Goal: Information Seeking & Learning: Compare options

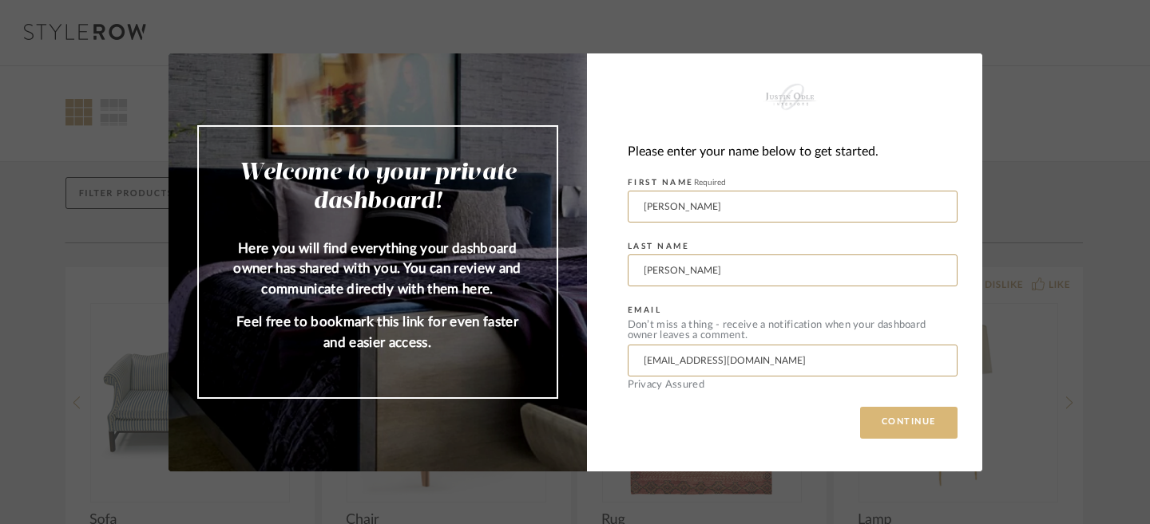
click at [898, 428] on button "CONTINUE" at bounding box center [908, 423] width 97 height 32
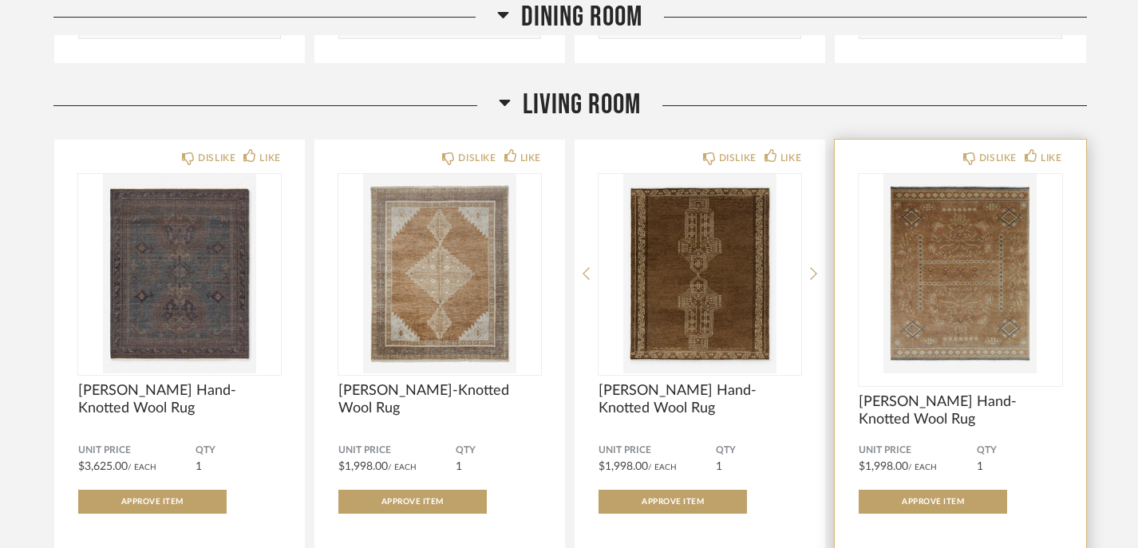
scroll to position [1902, 0]
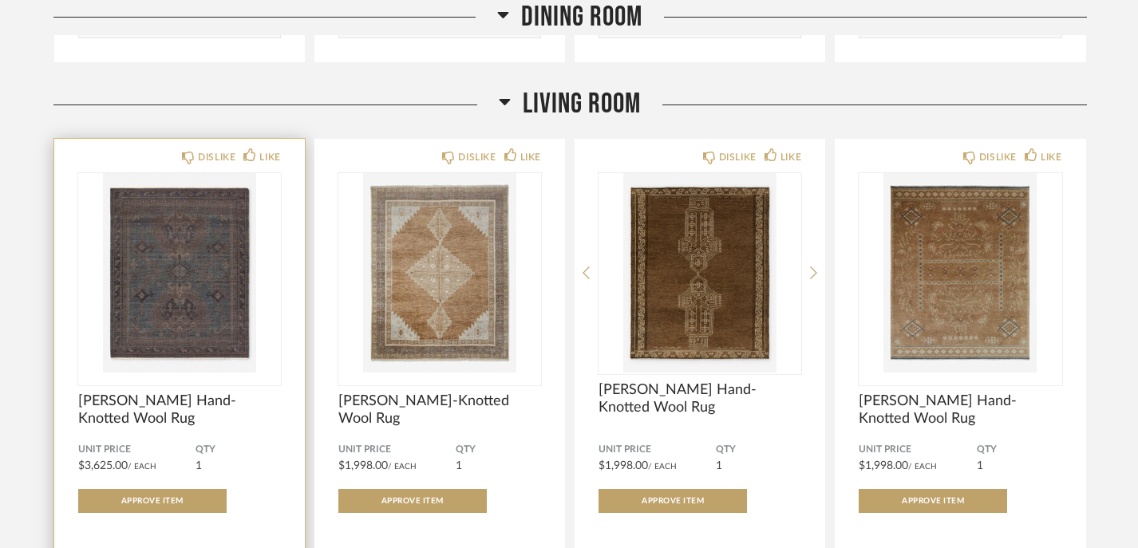
click at [212, 271] on img "0" at bounding box center [179, 273] width 203 height 200
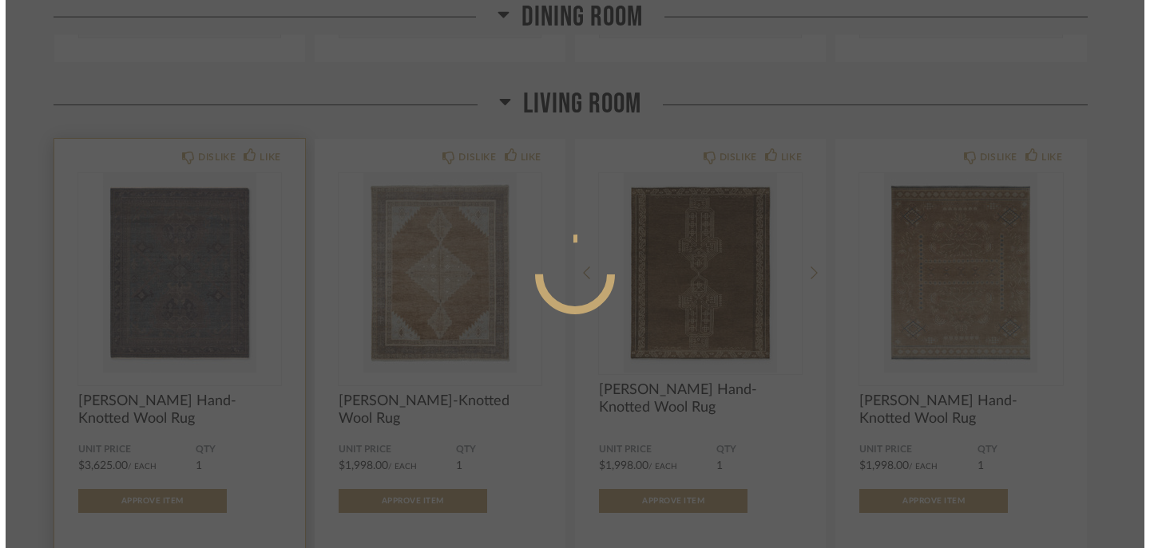
scroll to position [0, 0]
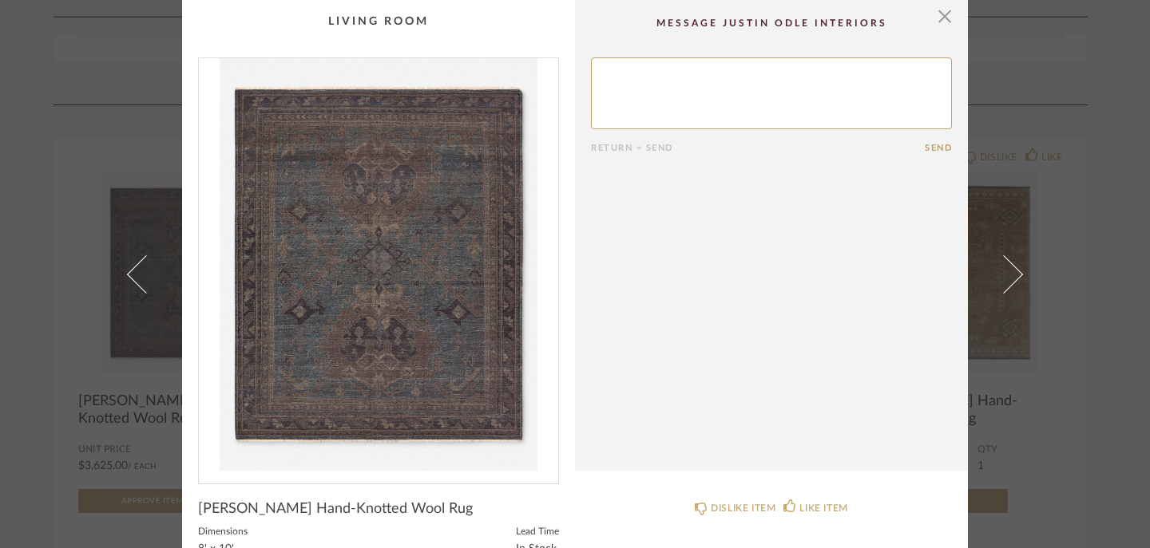
click at [436, 290] on img "0" at bounding box center [378, 264] width 359 height 413
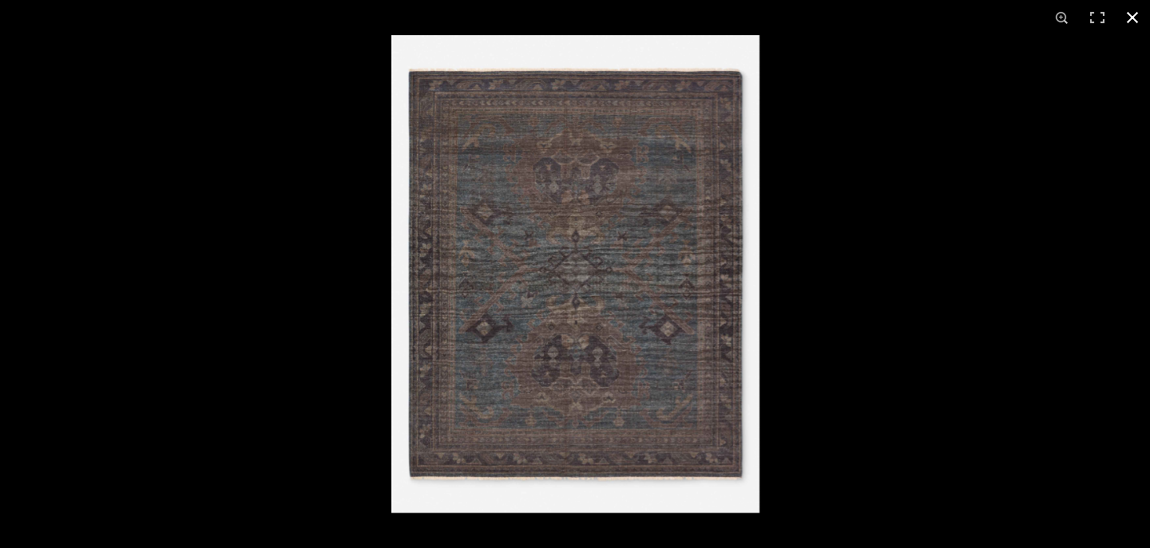
click at [290, 327] on div at bounding box center [575, 274] width 1150 height 548
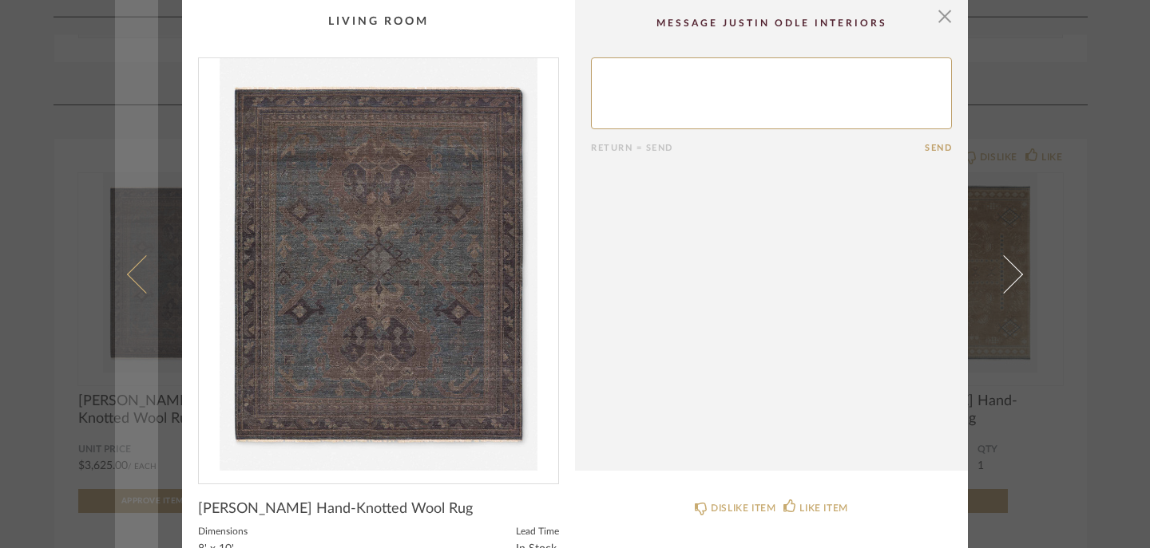
click at [151, 394] on link at bounding box center [136, 274] width 43 height 548
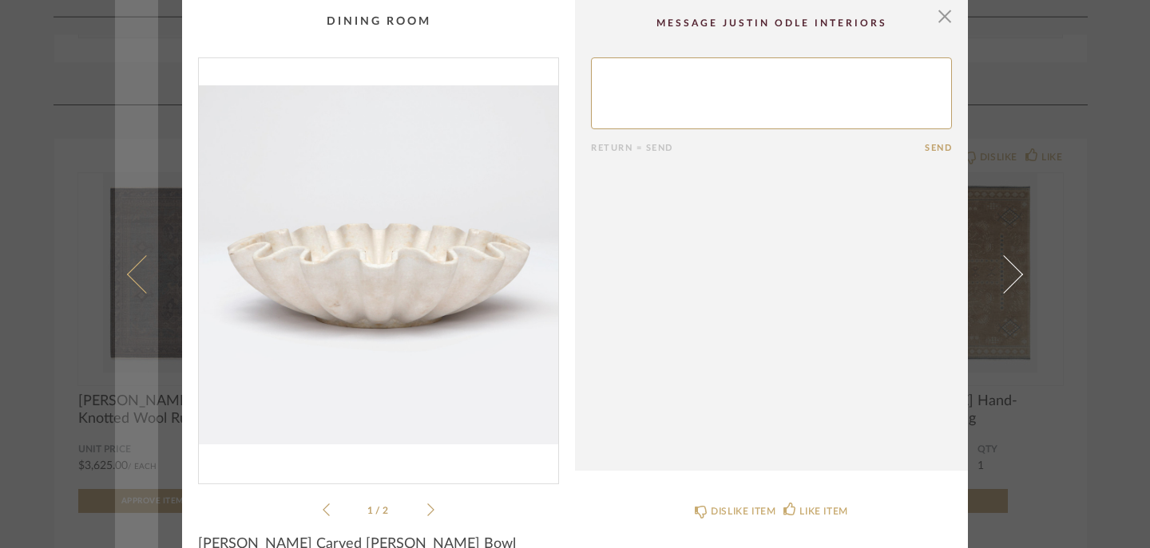
click at [143, 85] on link at bounding box center [136, 274] width 43 height 548
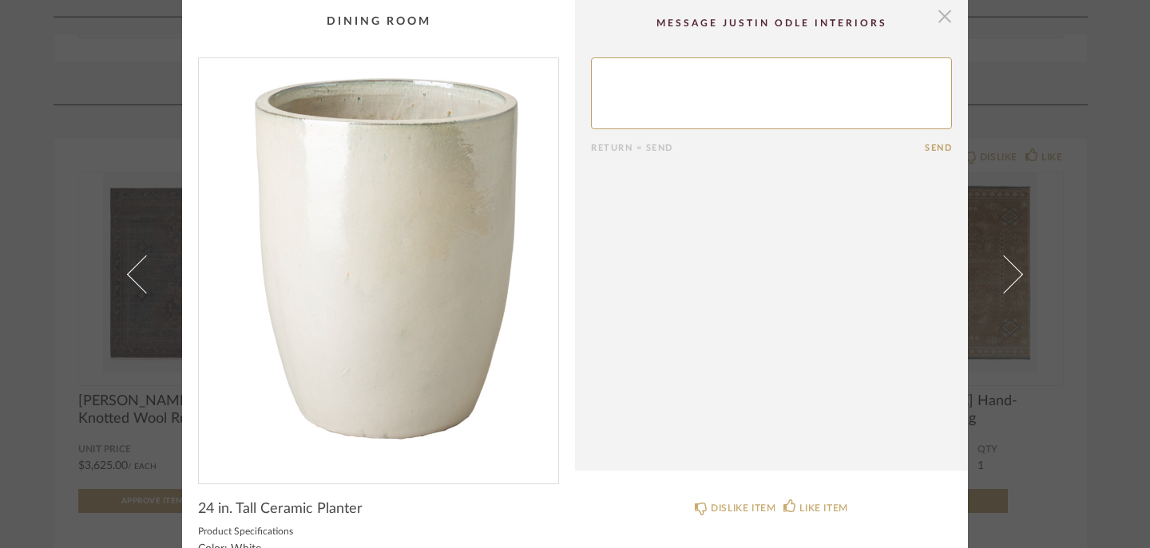
click at [938, 18] on span "button" at bounding box center [944, 16] width 32 height 32
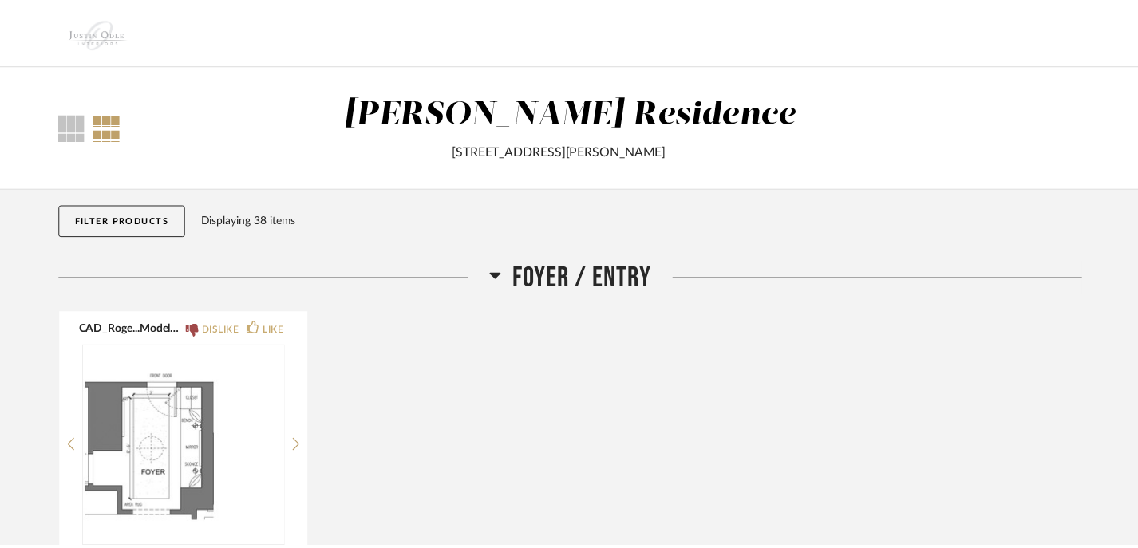
scroll to position [1902, 0]
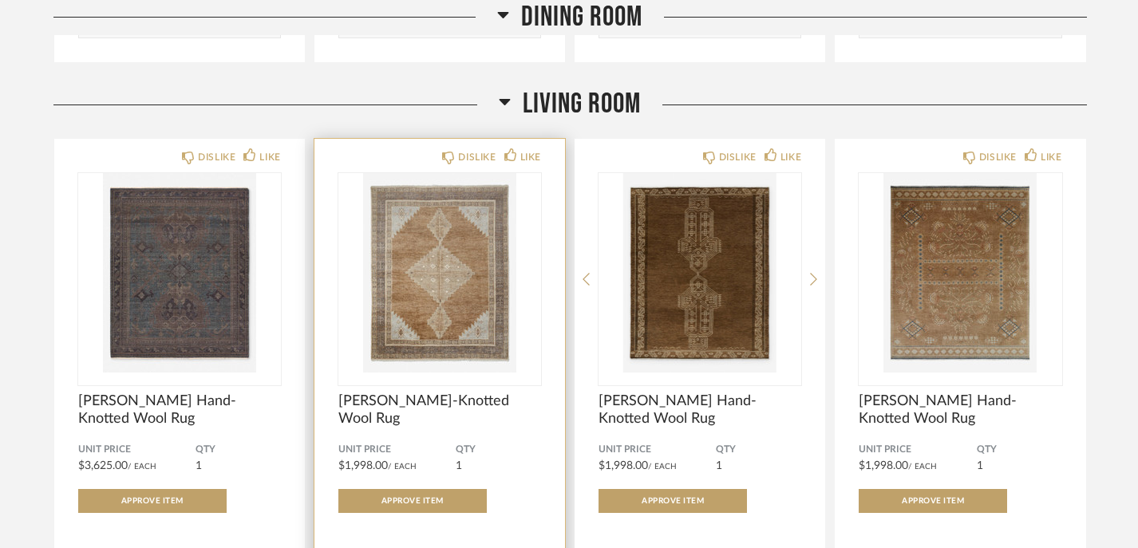
click at [437, 291] on img "0" at bounding box center [439, 273] width 203 height 200
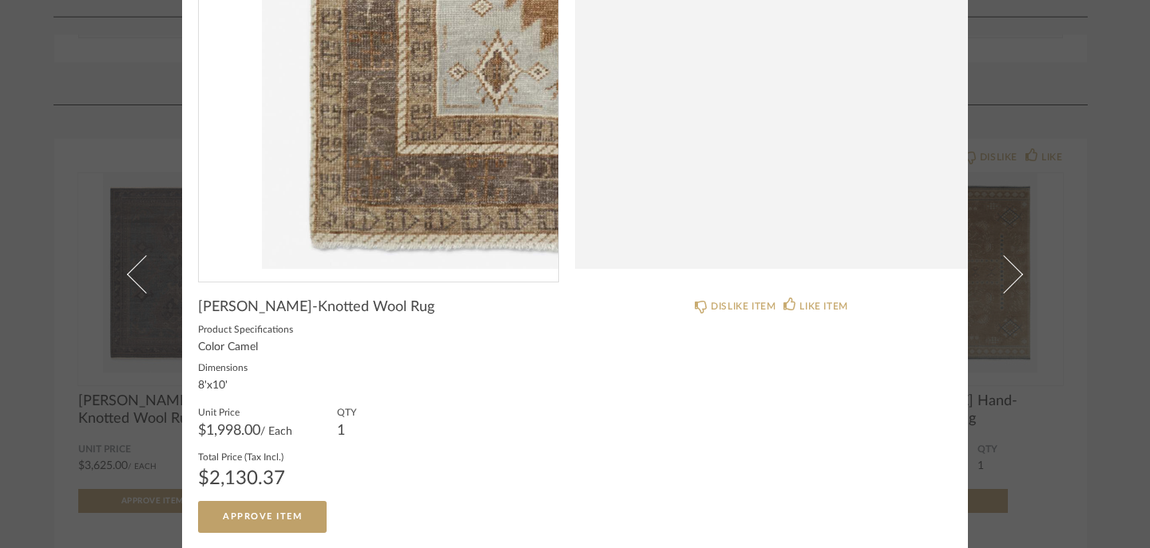
scroll to position [201, 0]
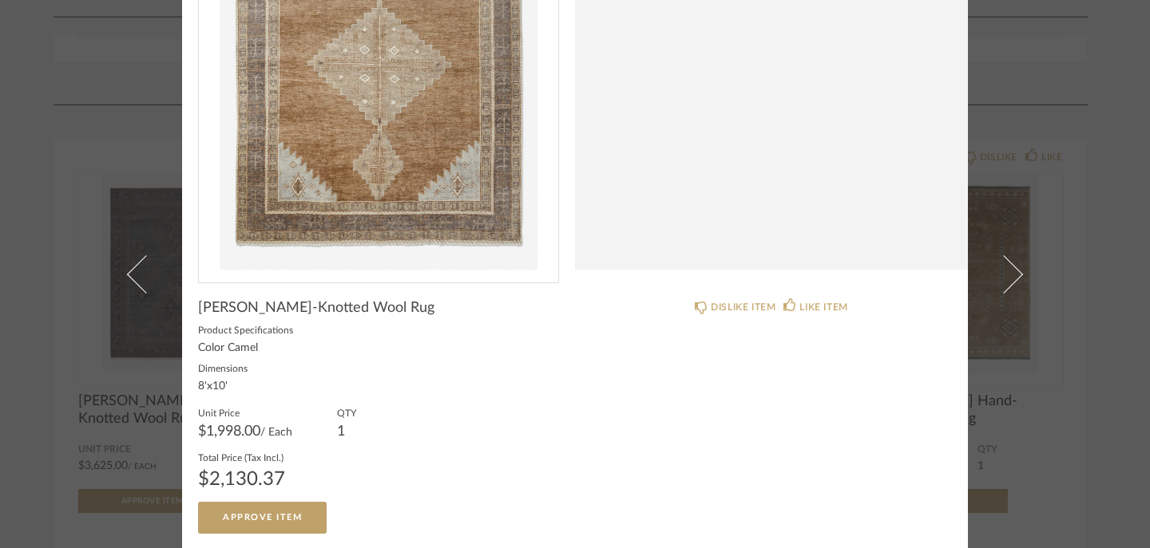
click at [81, 148] on div "× Return = Send Send Kate Hand-Knotted Wool Rug Product Specifications Color Ca…" at bounding box center [575, 274] width 1150 height 548
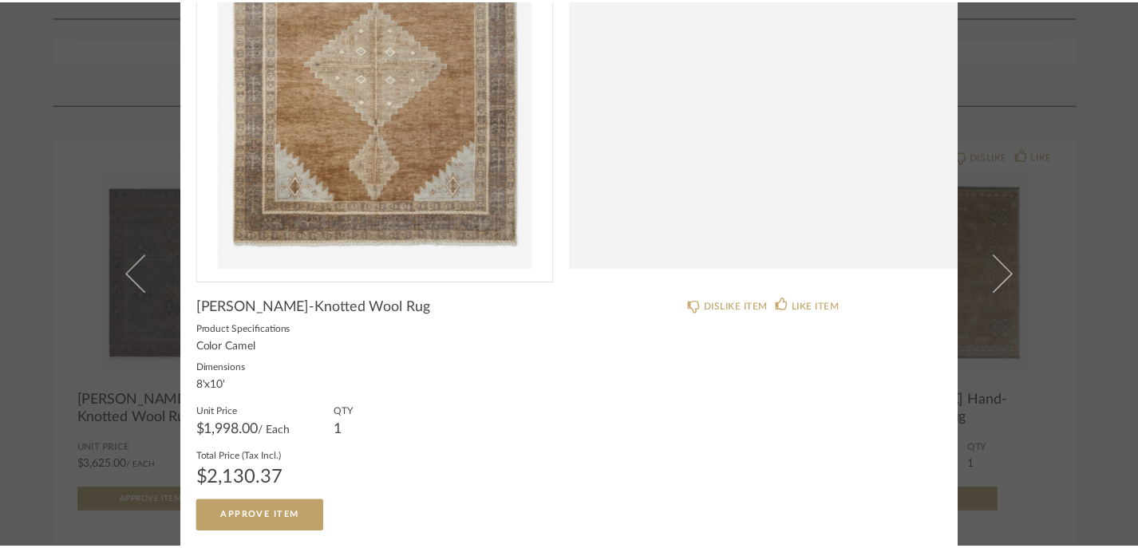
scroll to position [1902, 0]
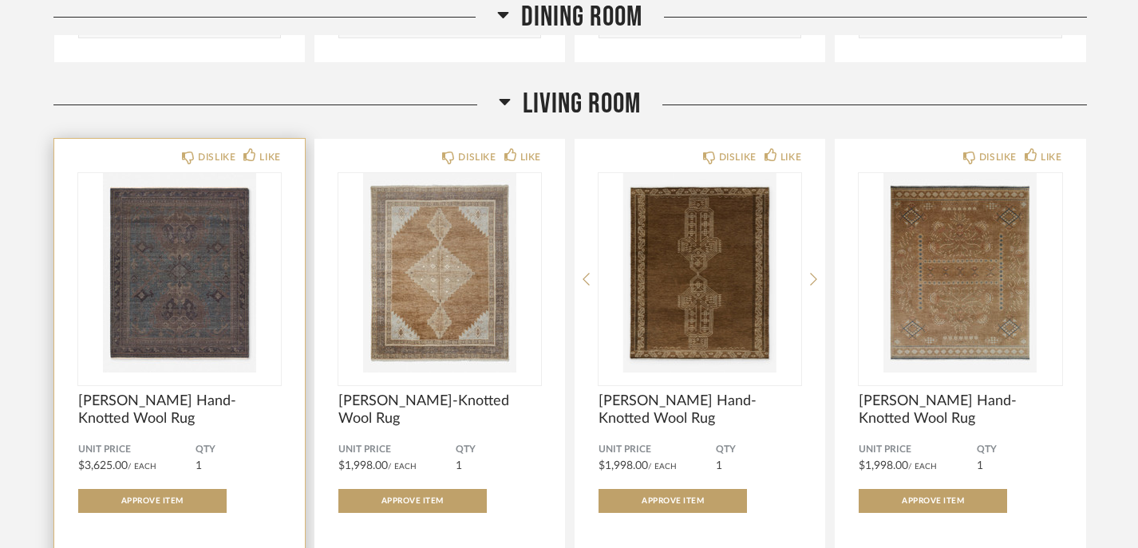
click at [167, 303] on img "0" at bounding box center [179, 273] width 203 height 200
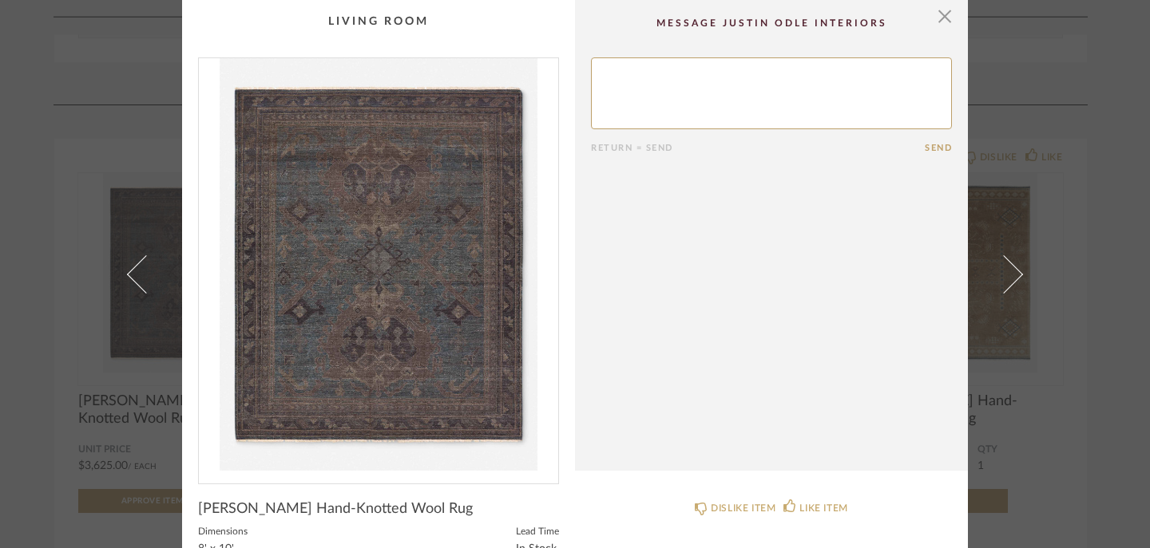
scroll to position [0, 0]
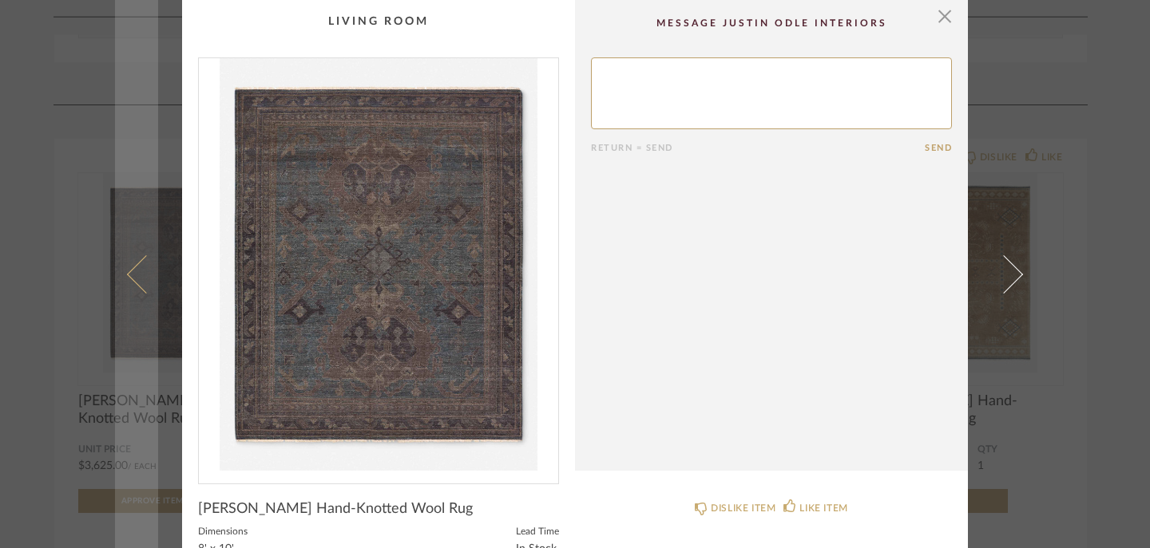
click at [115, 119] on link at bounding box center [136, 274] width 43 height 548
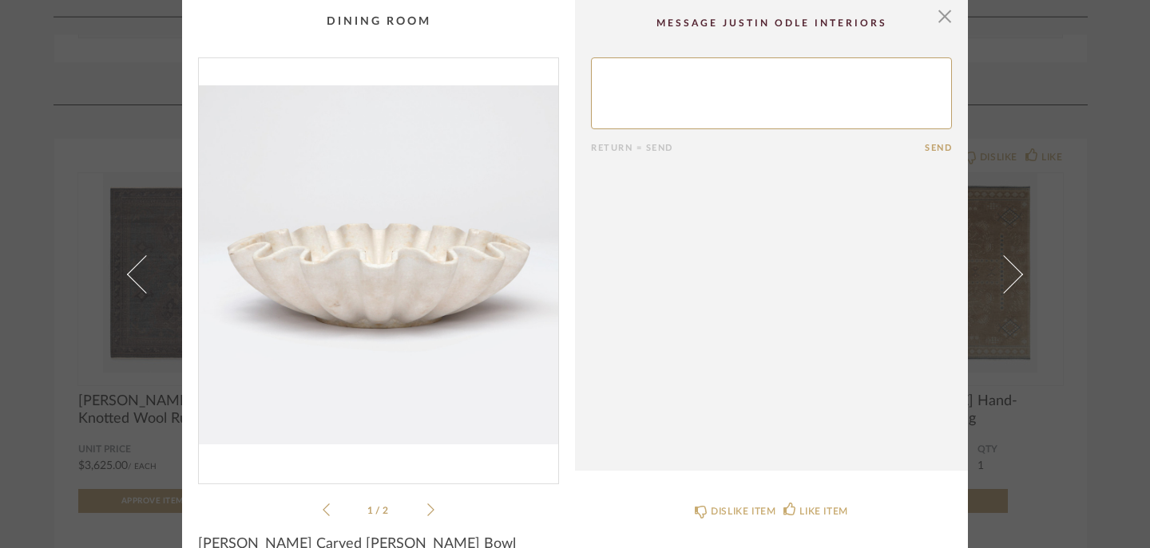
click at [22, 407] on div "× 1 / 2 Return = Send Send Darci Carved Mable Bowl Dimensions 12" x 5" Lead Tim…" at bounding box center [575, 274] width 1150 height 548
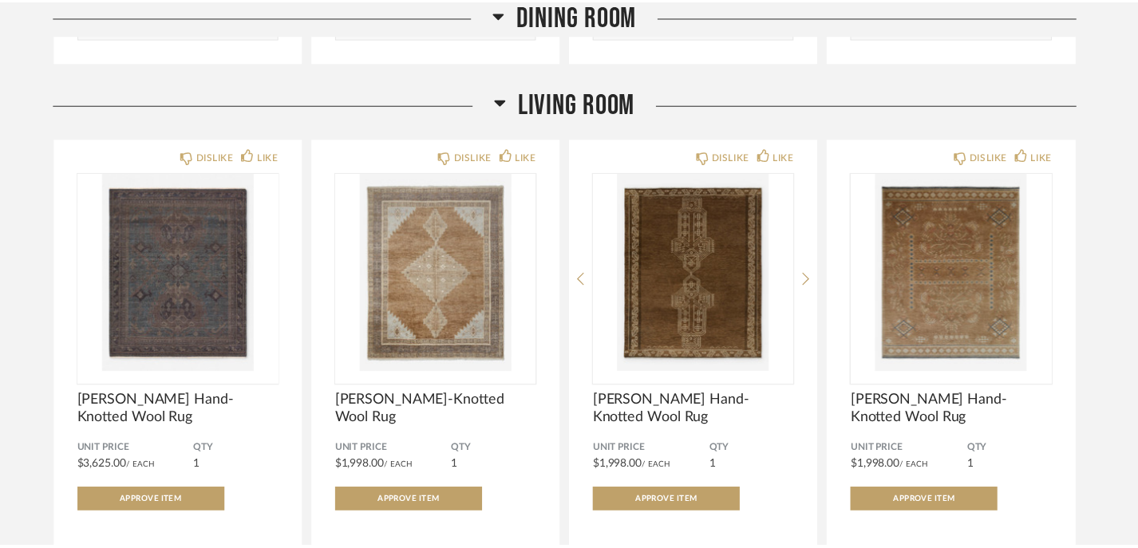
scroll to position [1902, 0]
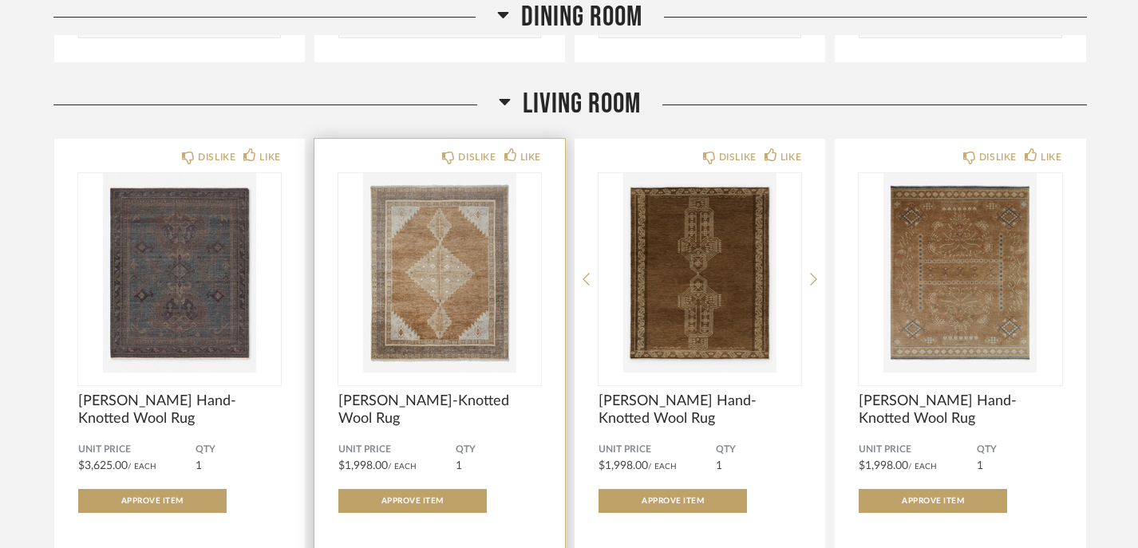
click at [429, 299] on img "0" at bounding box center [439, 273] width 203 height 200
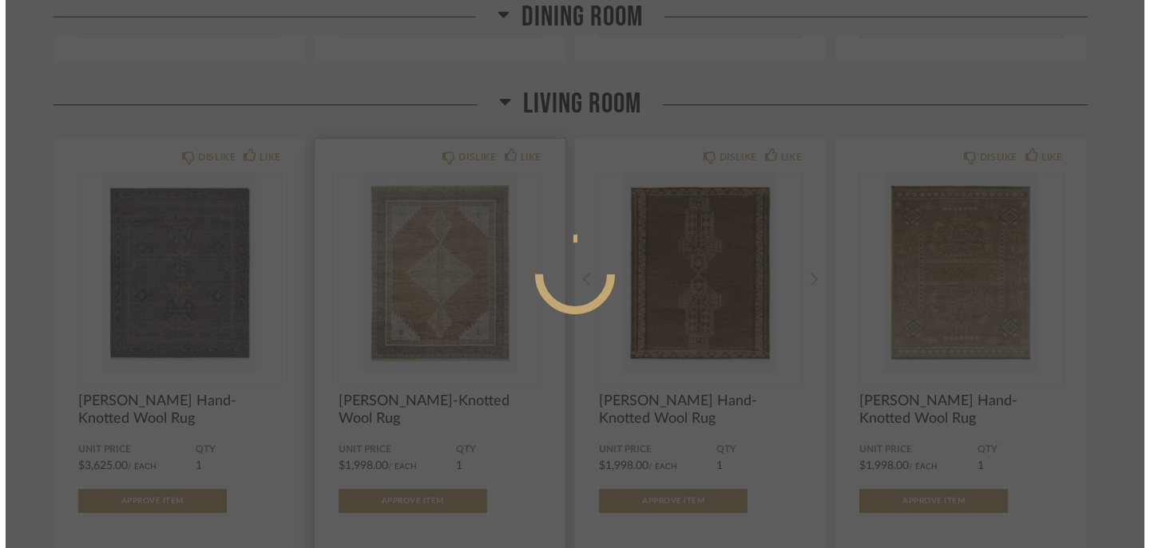
scroll to position [0, 0]
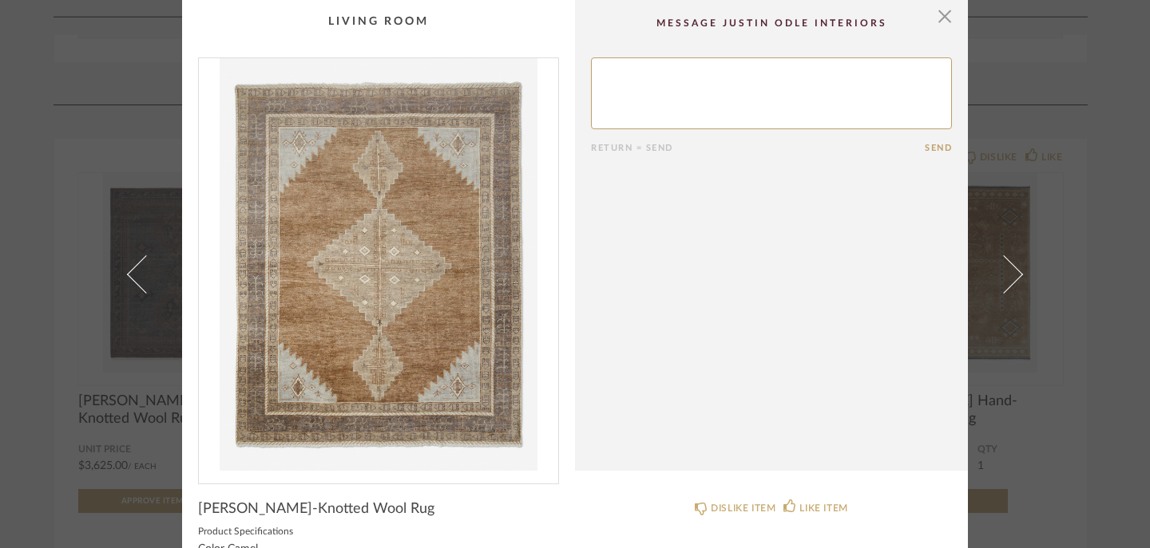
click at [47, 310] on div "× Return = Send Send Kate Hand-Knotted Wool Rug Product Specifications Color Ca…" at bounding box center [575, 274] width 1150 height 548
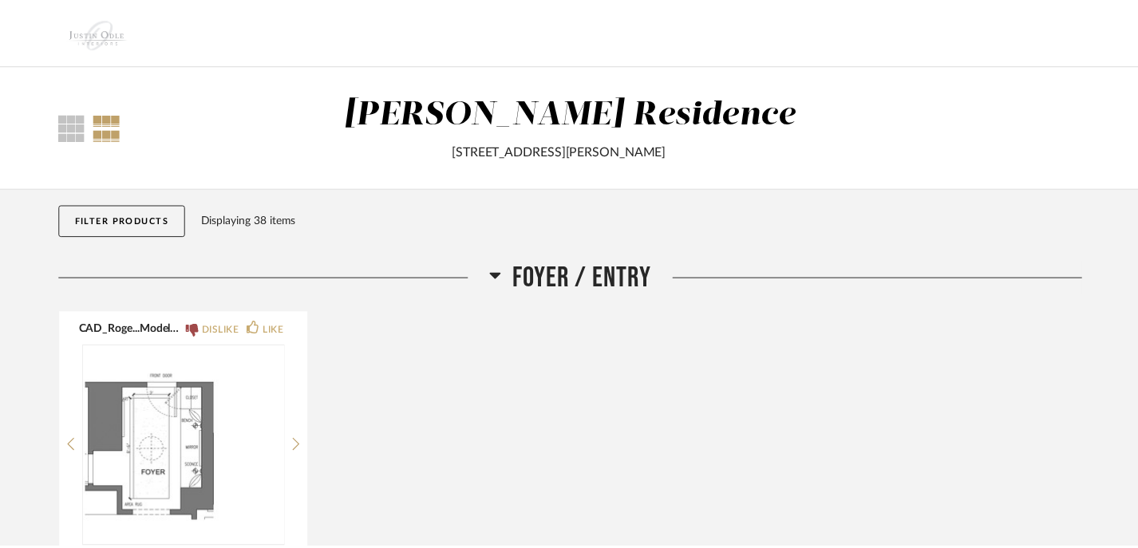
scroll to position [1902, 0]
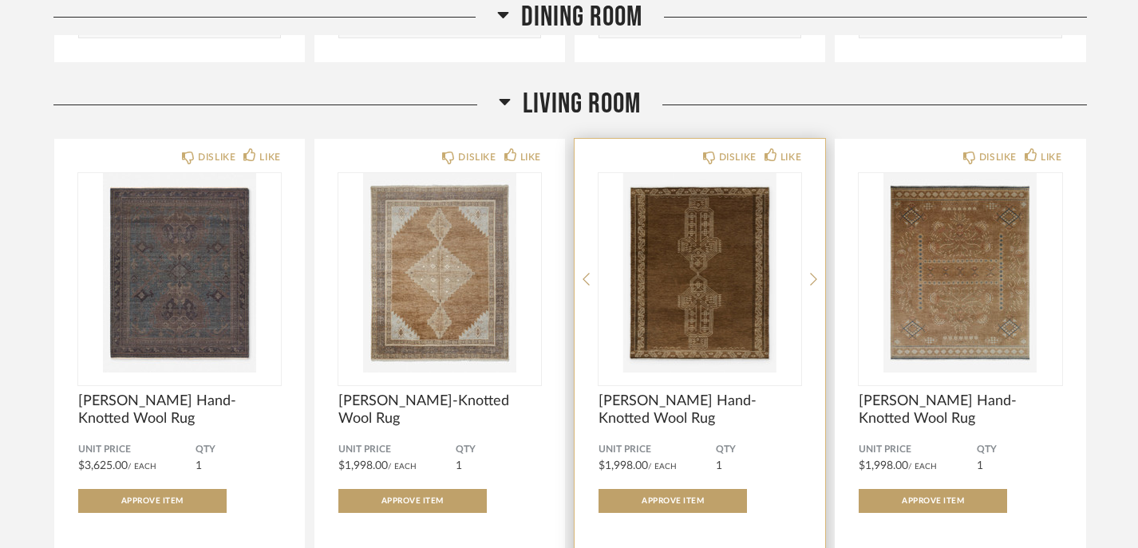
click at [650, 279] on img "0" at bounding box center [700, 273] width 203 height 200
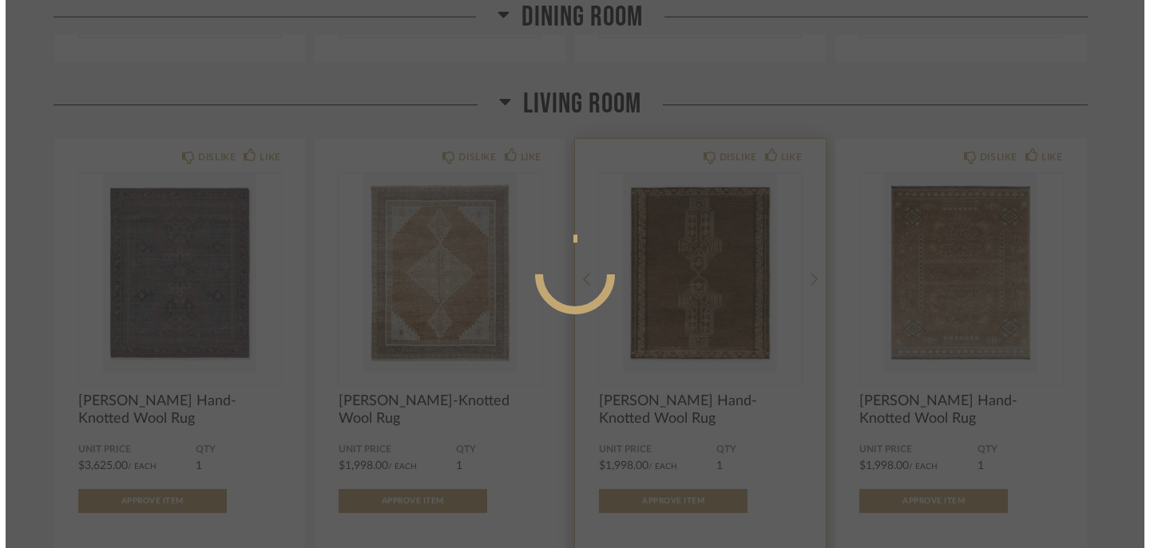
scroll to position [0, 0]
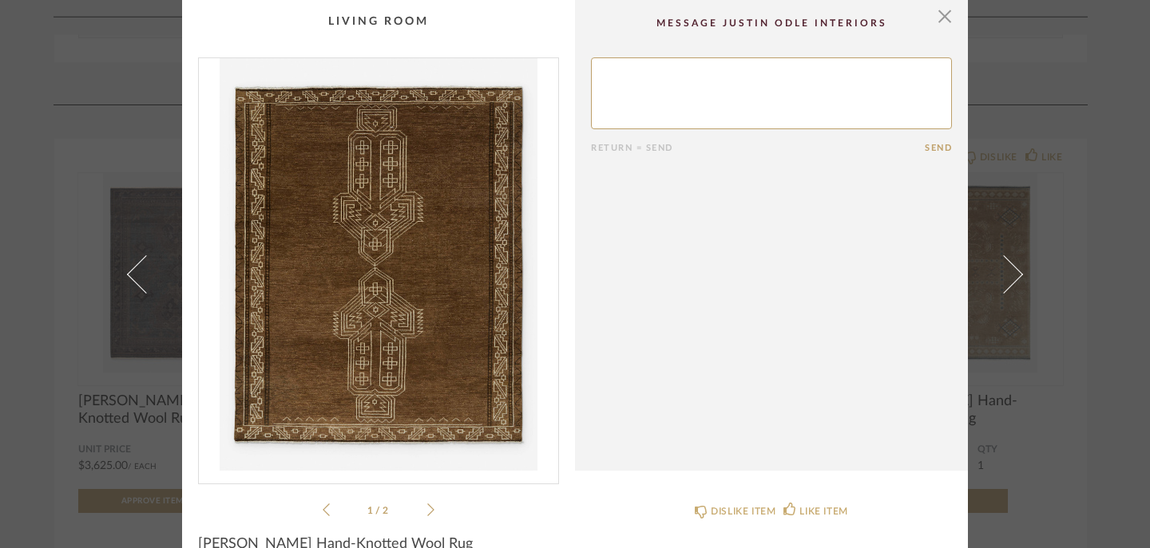
click at [26, 148] on div "× 1 / 2 Return = Send Send Velasquez Hand-Knotted Wool Rug Product Specificatio…" at bounding box center [575, 274] width 1150 height 548
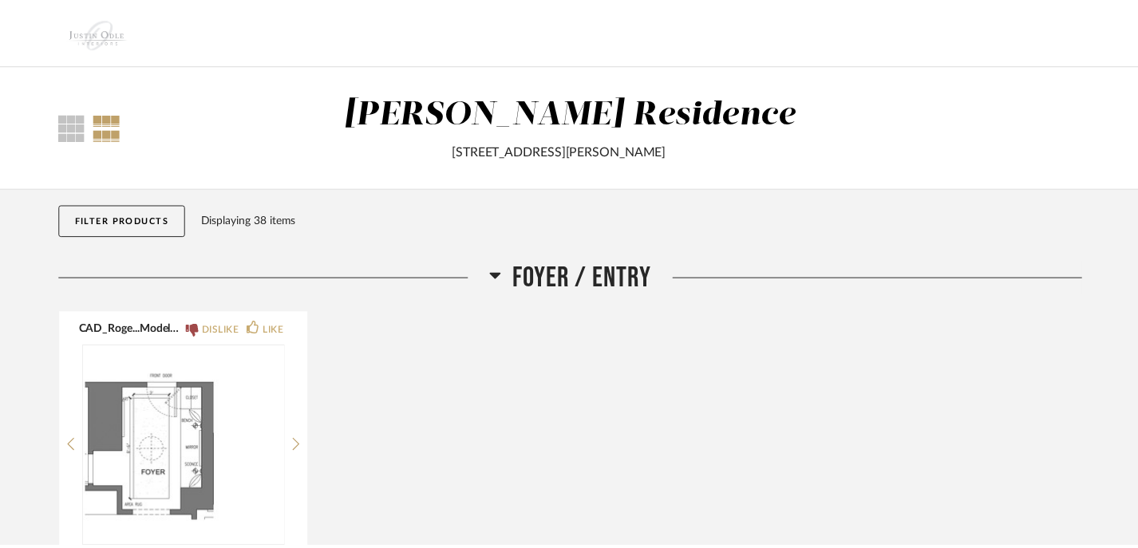
scroll to position [1902, 0]
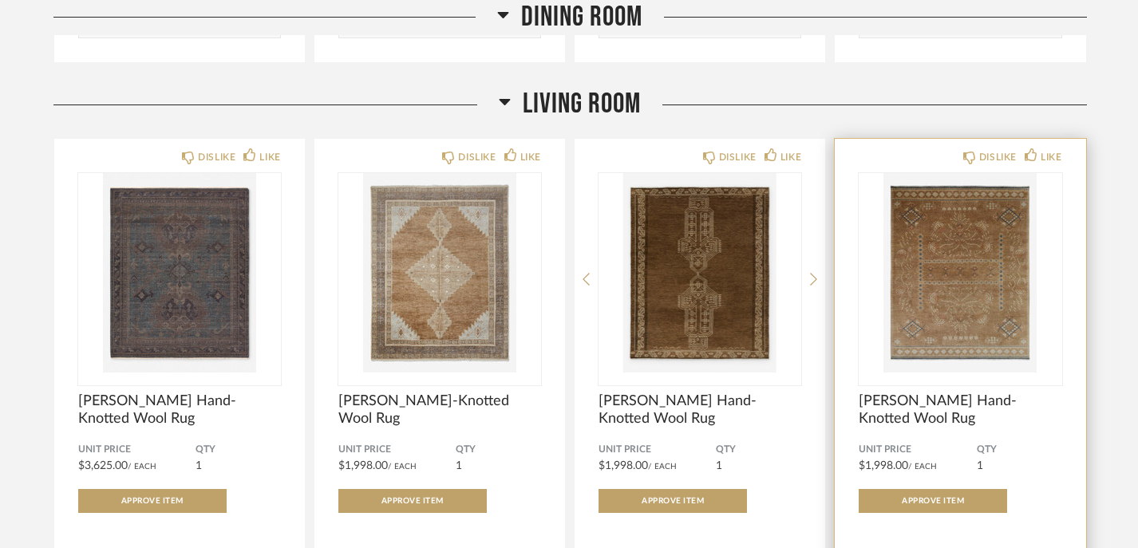
click at [967, 244] on img "0" at bounding box center [960, 273] width 203 height 200
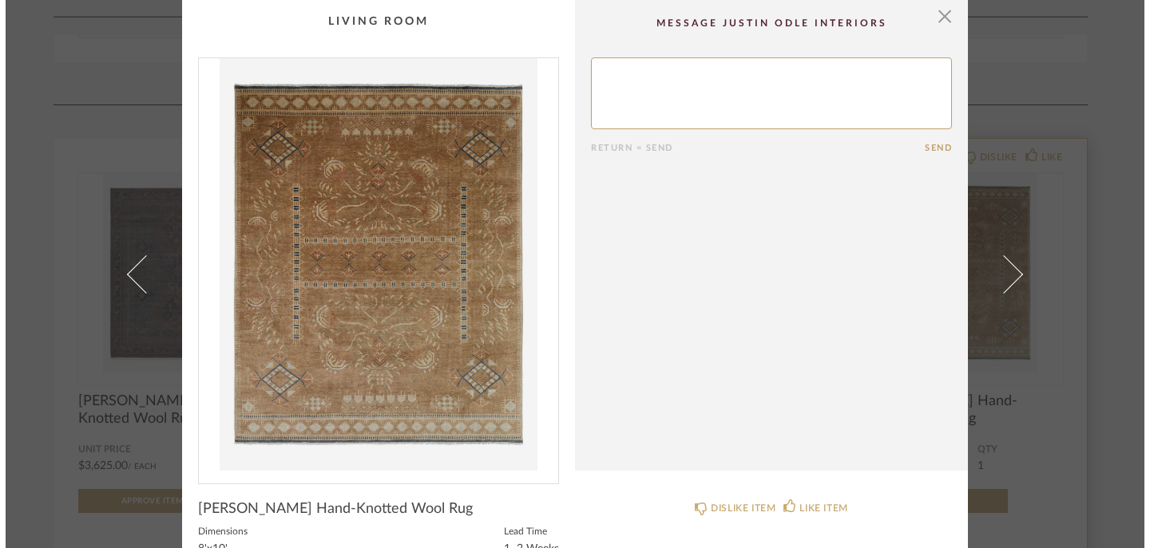
scroll to position [0, 0]
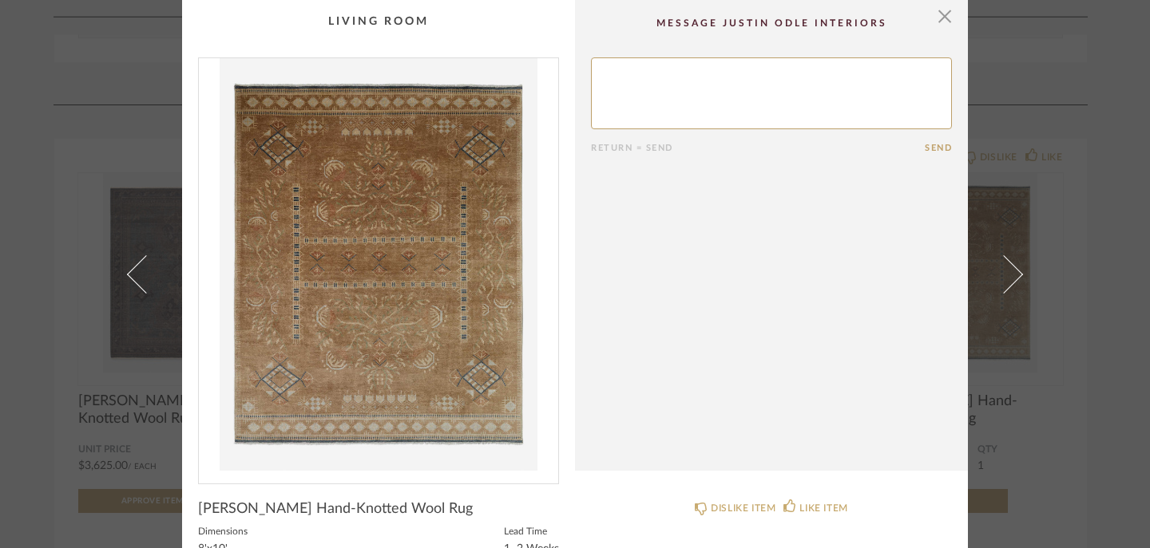
click at [52, 102] on div "× Return = Send Send Theda Hand-Knotted Wool Rug Dimensions 8'x10' Lead Time 1–…" at bounding box center [575, 274] width 1150 height 548
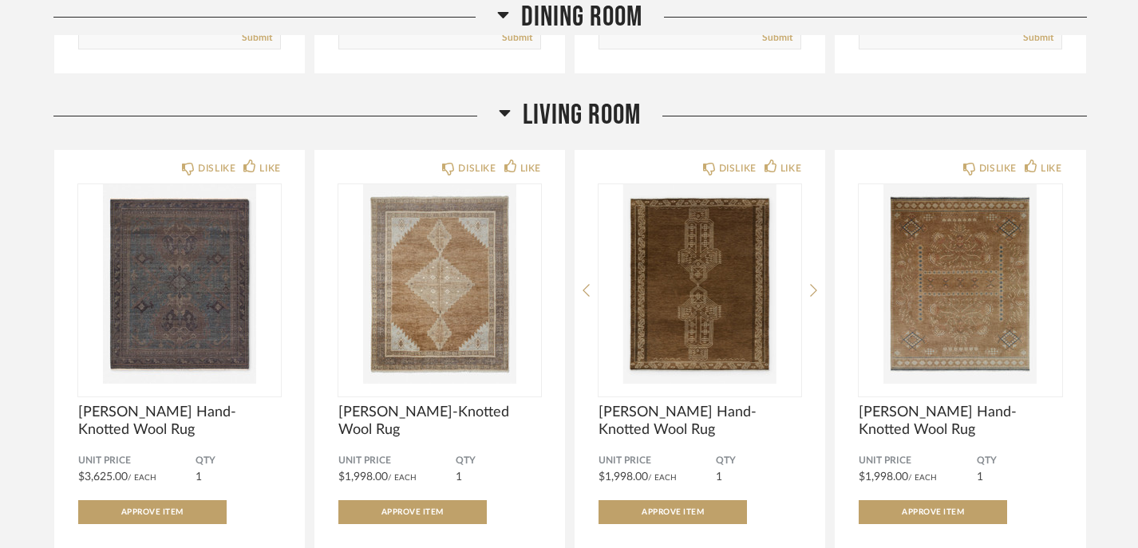
scroll to position [1878, 0]
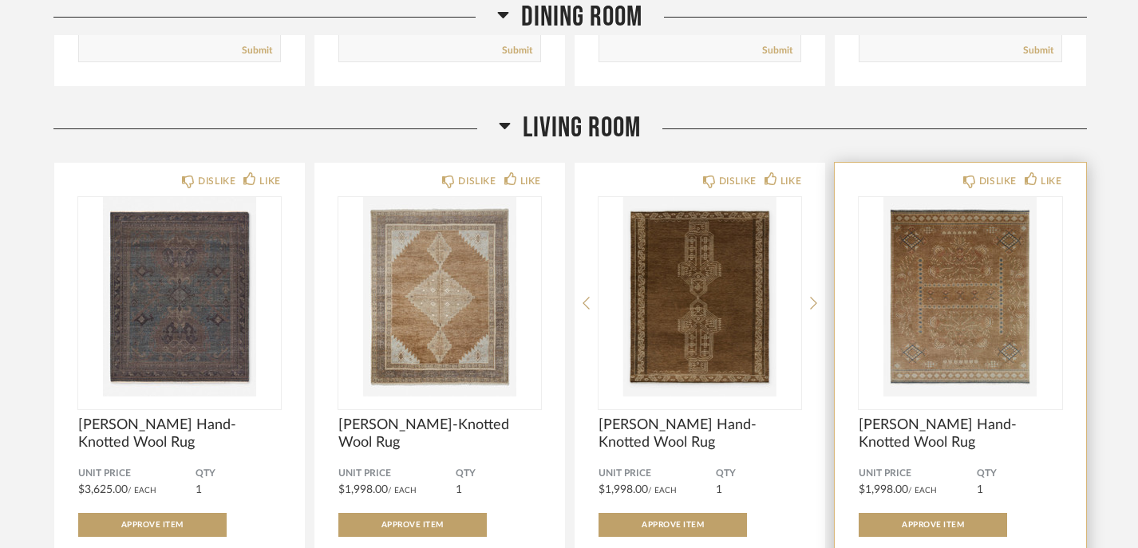
click at [992, 321] on img "0" at bounding box center [960, 297] width 203 height 200
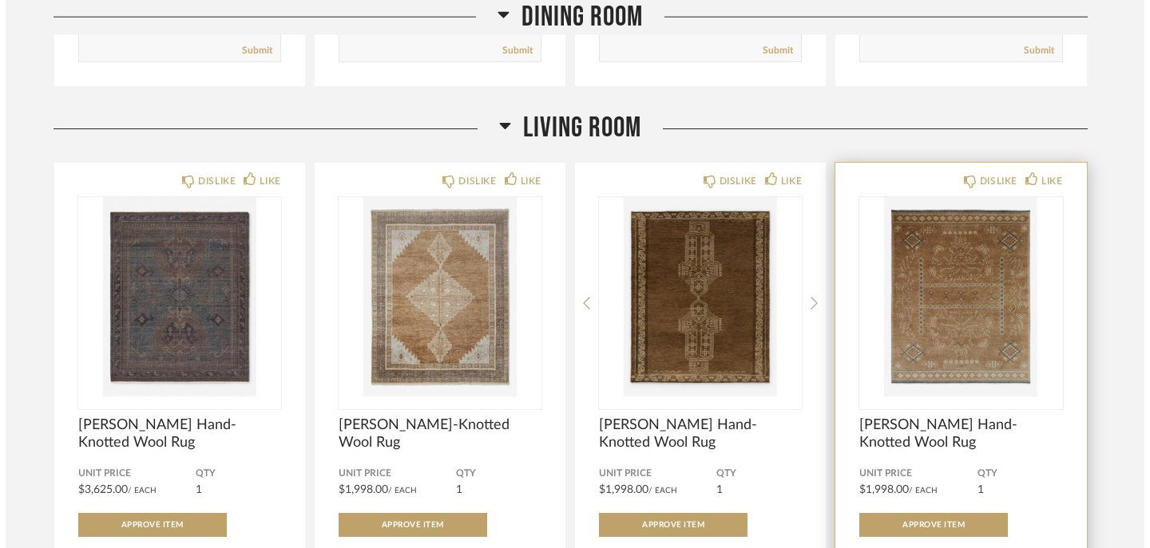
scroll to position [0, 0]
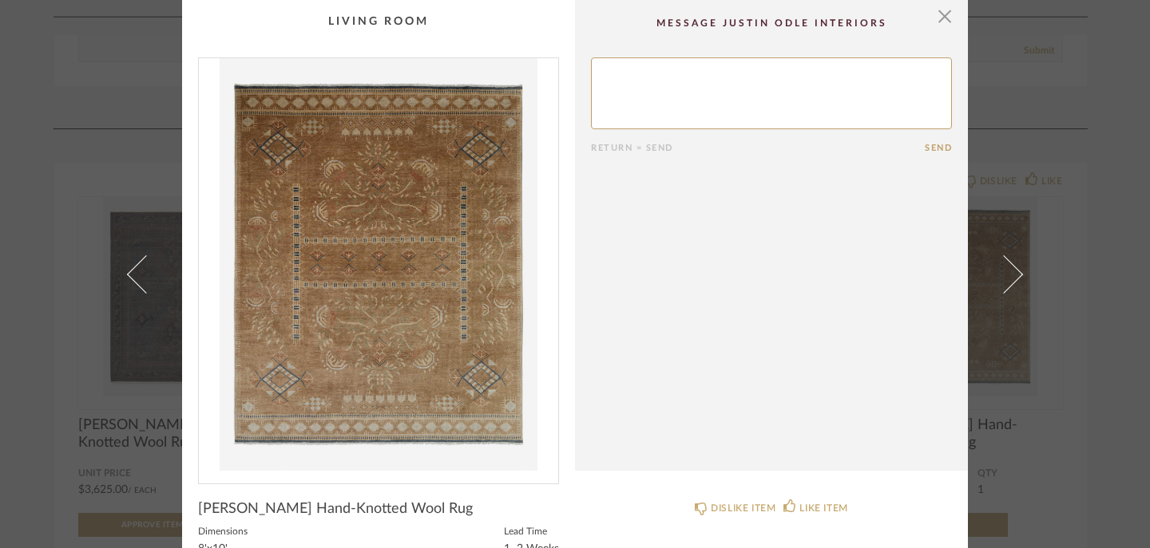
click at [73, 165] on div "× Return = Send Send Theda Hand-Knotted Wool Rug Dimensions 8'x10' Lead Time 1–…" at bounding box center [575, 274] width 1150 height 548
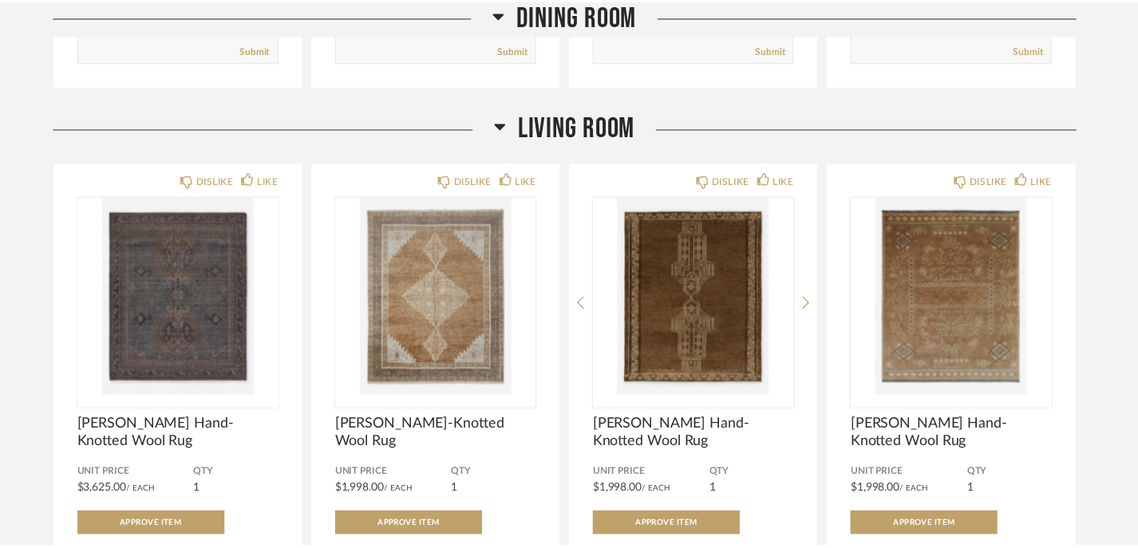
scroll to position [1878, 0]
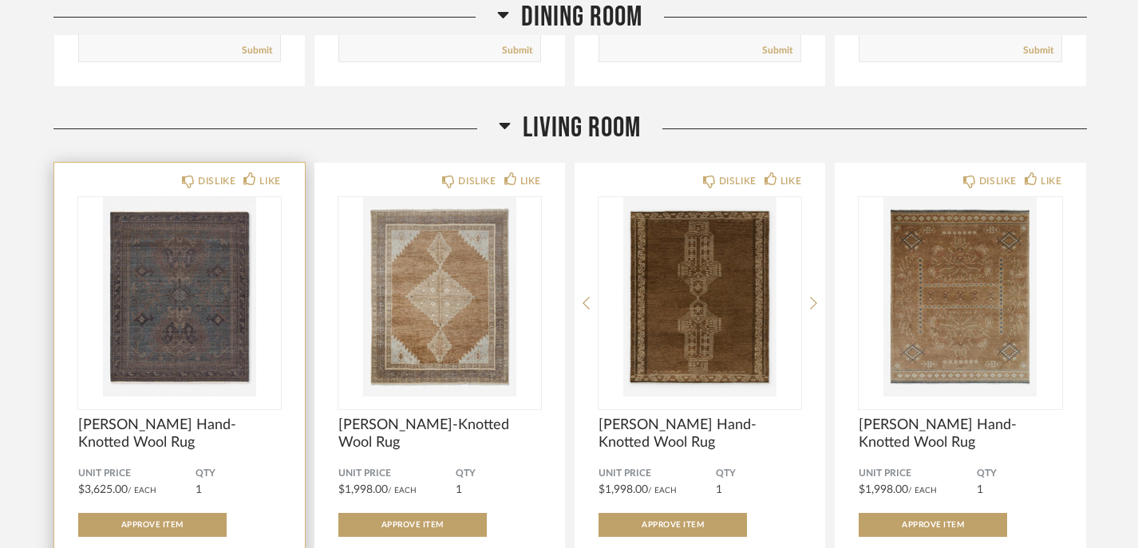
click at [172, 304] on img "0" at bounding box center [179, 297] width 203 height 200
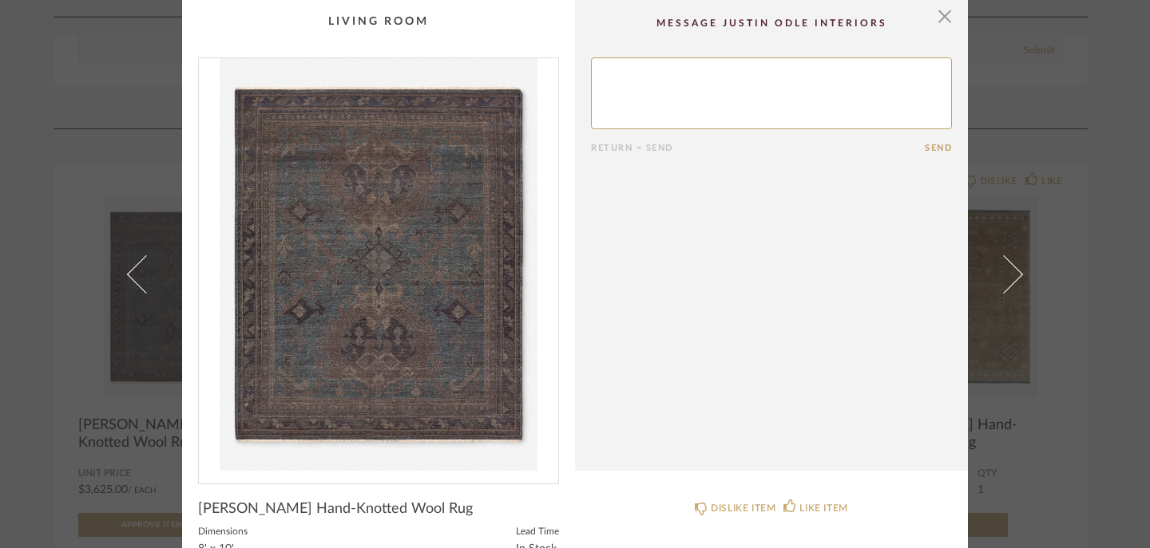
scroll to position [0, 0]
click at [156, 164] on div "× Return = Send Send Connelly Hand-Knotted Wool Rug Dimensions 8' x 10' Lead Ti…" at bounding box center [575, 356] width 920 height 713
click at [940, 19] on span "button" at bounding box center [944, 16] width 32 height 32
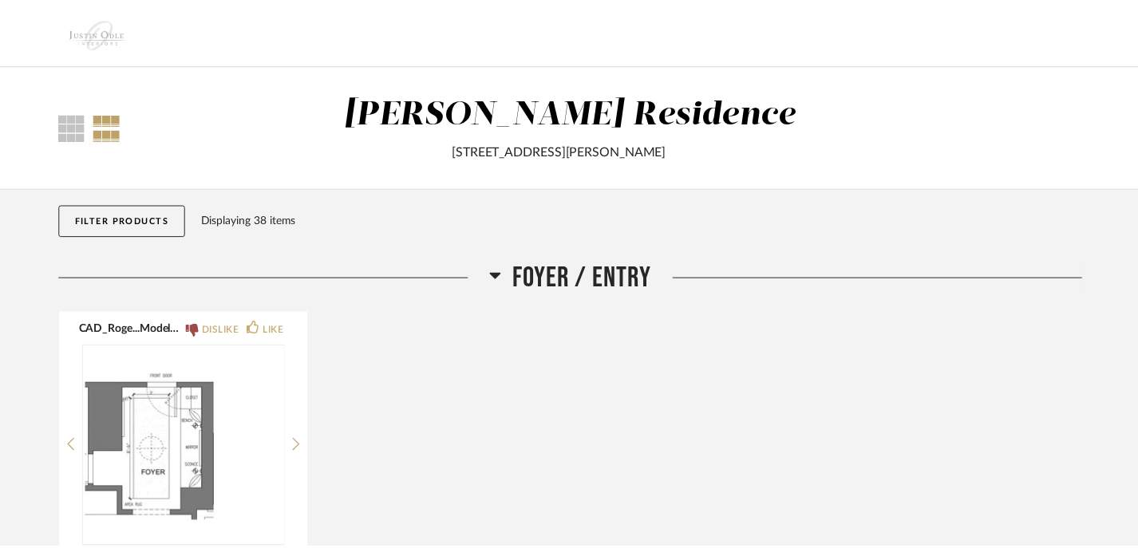
scroll to position [1878, 0]
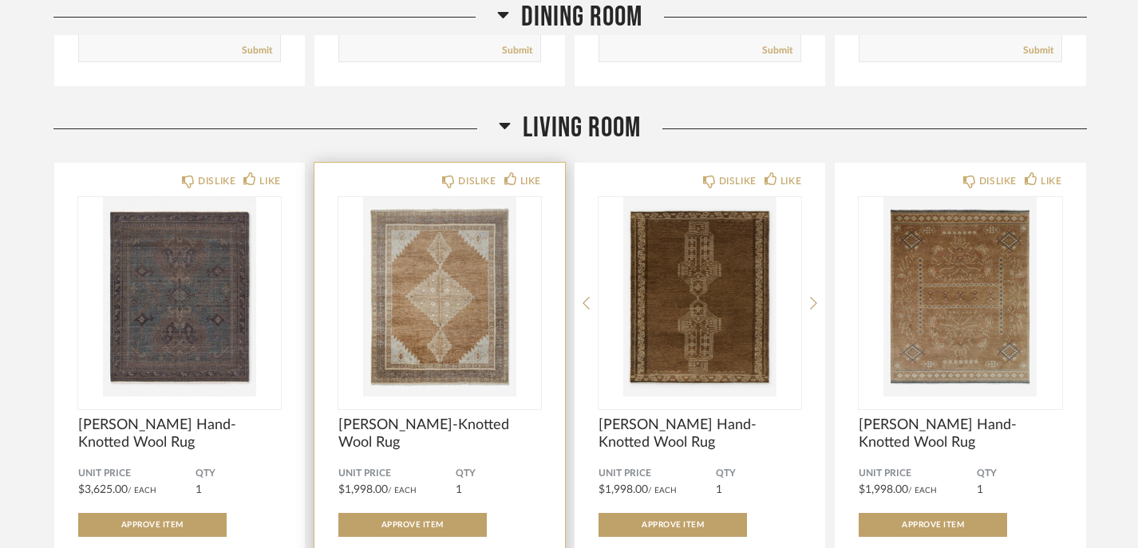
click at [465, 275] on img "0" at bounding box center [439, 297] width 203 height 200
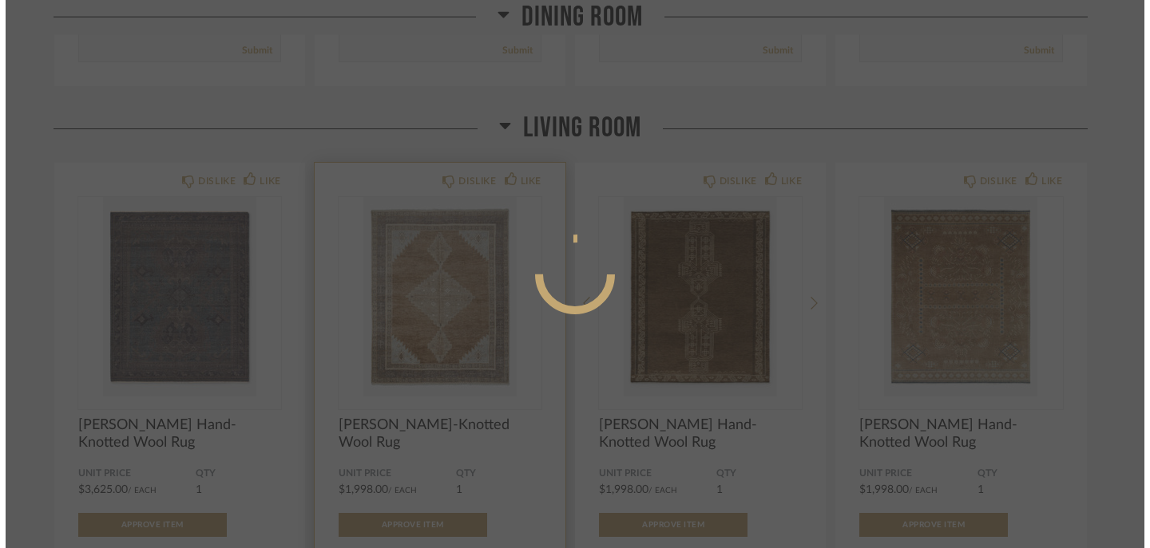
scroll to position [0, 0]
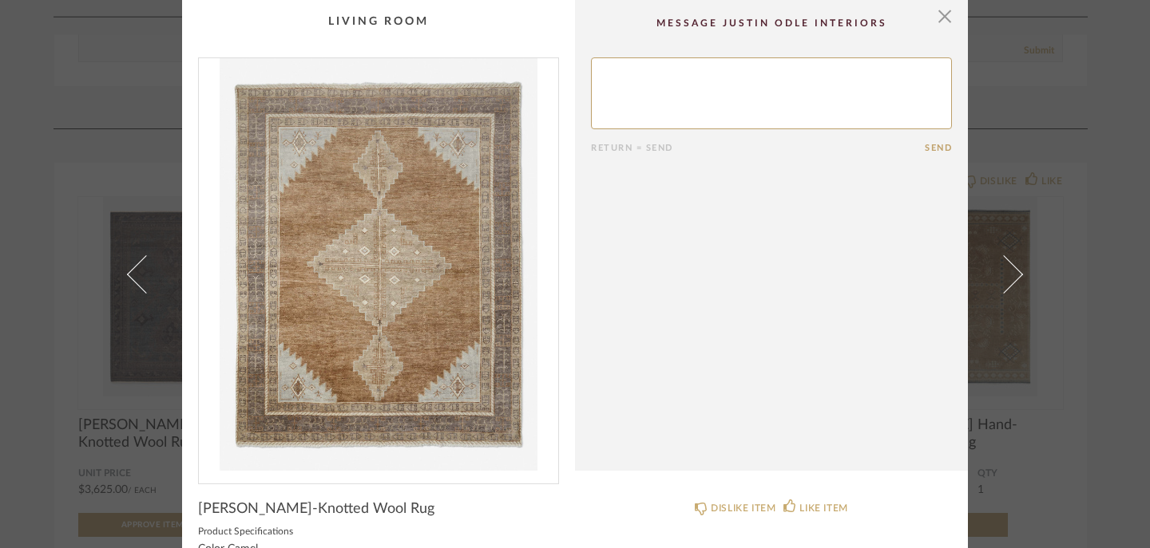
click at [45, 318] on div "× Return = Send Send Kate Hand-Knotted Wool Rug Product Specifications Color Ca…" at bounding box center [575, 274] width 1150 height 548
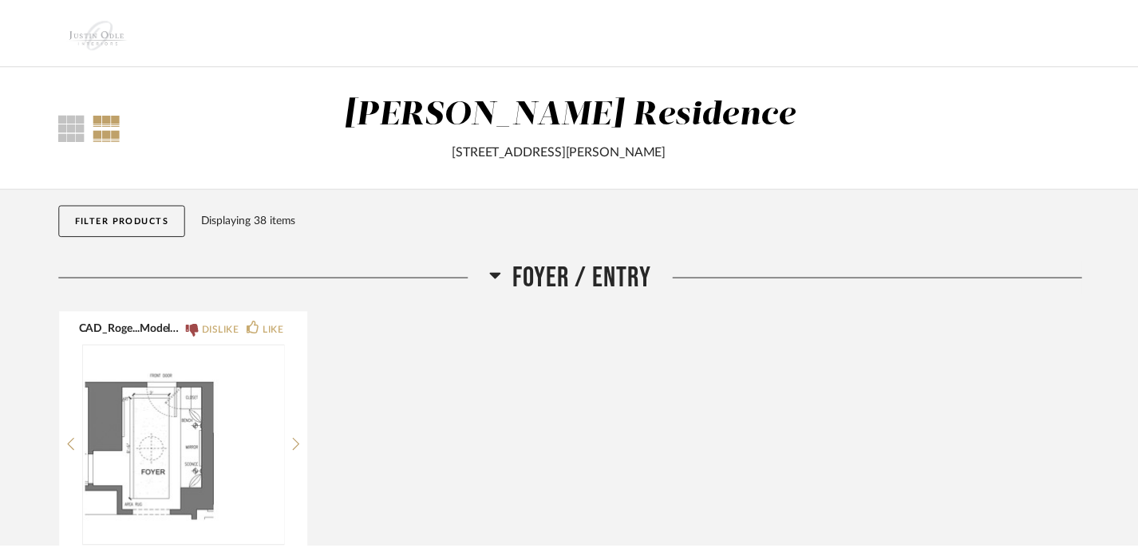
scroll to position [1878, 0]
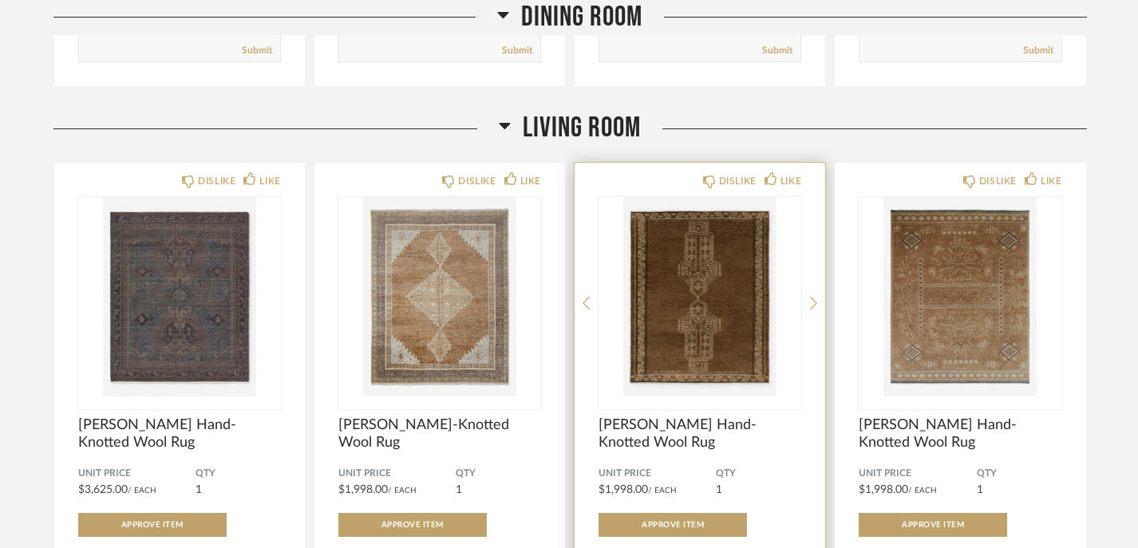
click at [703, 284] on img "0" at bounding box center [700, 297] width 203 height 200
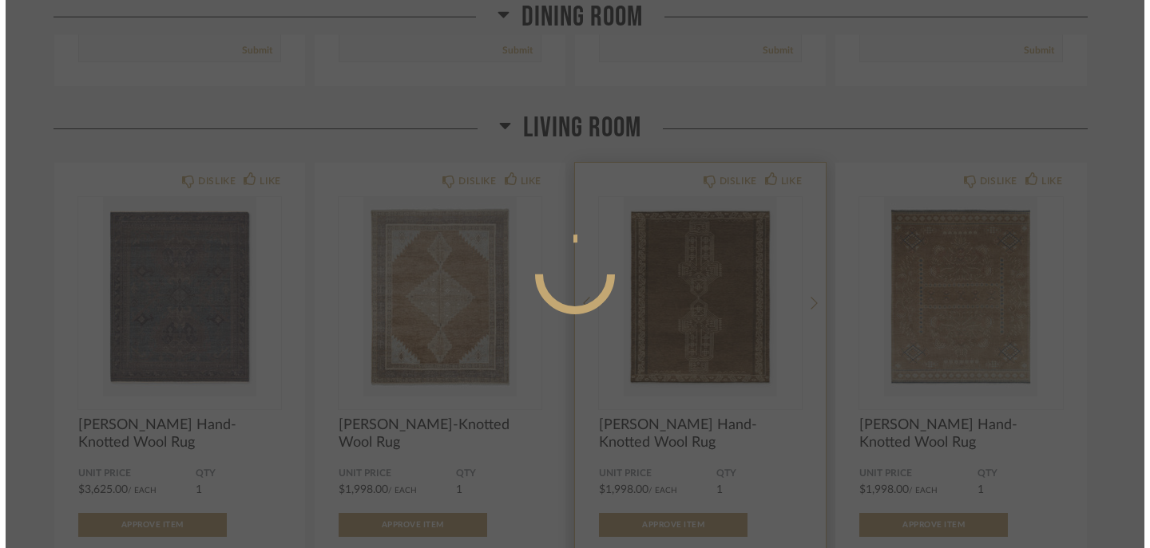
scroll to position [0, 0]
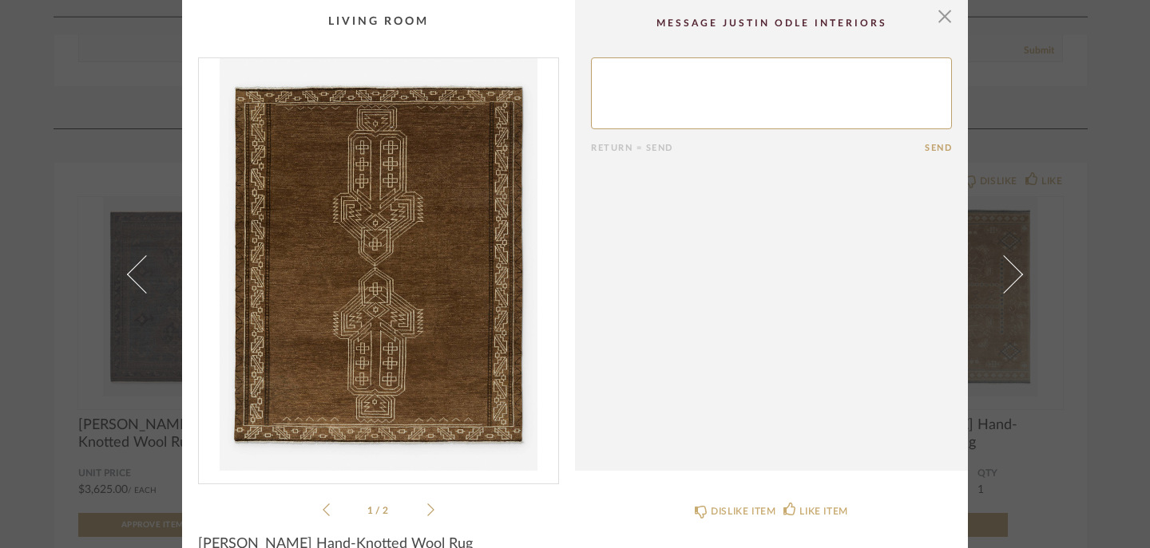
click at [1082, 209] on div "× 1 / 2 Return = Send Send Velasquez Hand-Knotted Wool Rug Product Specificatio…" at bounding box center [575, 274] width 1150 height 548
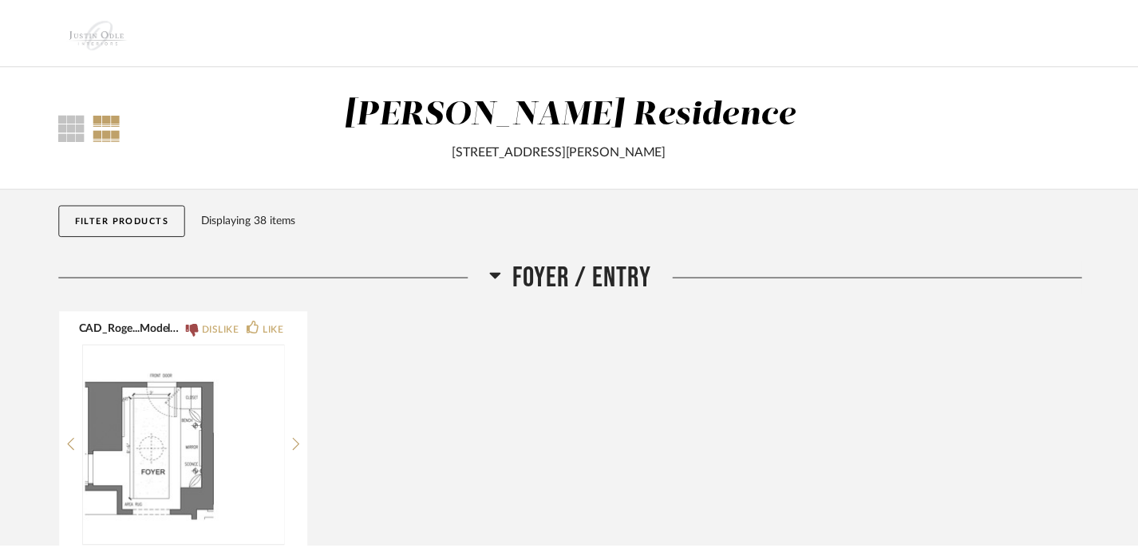
scroll to position [1878, 0]
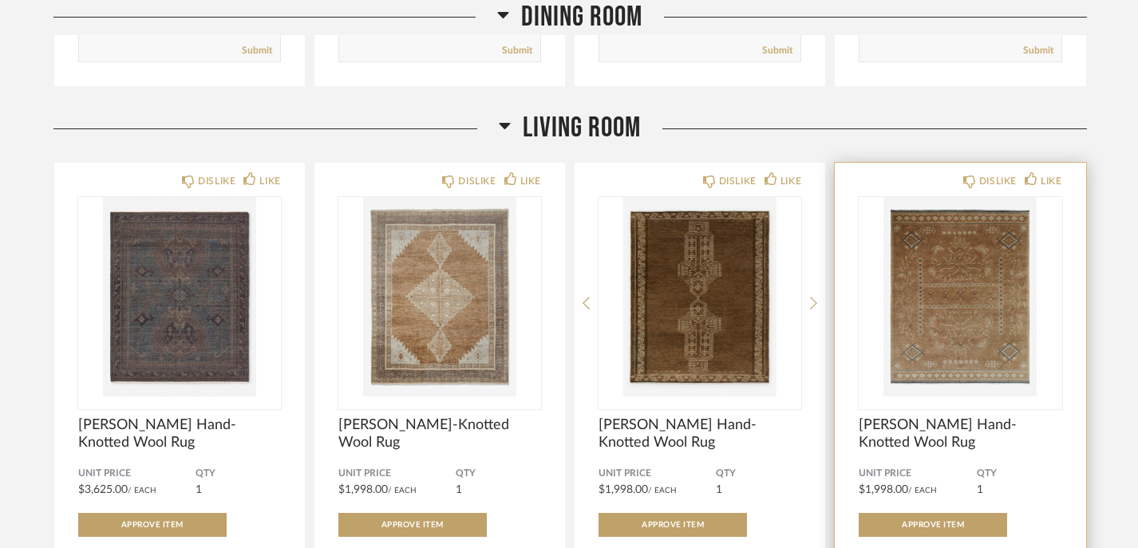
click at [972, 285] on img "0" at bounding box center [960, 297] width 203 height 200
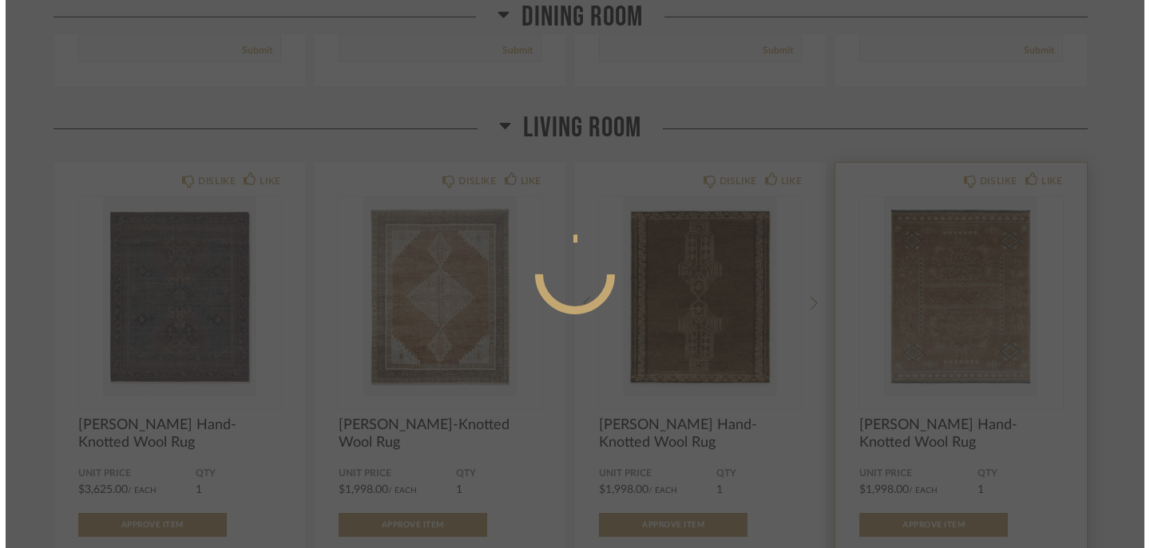
scroll to position [0, 0]
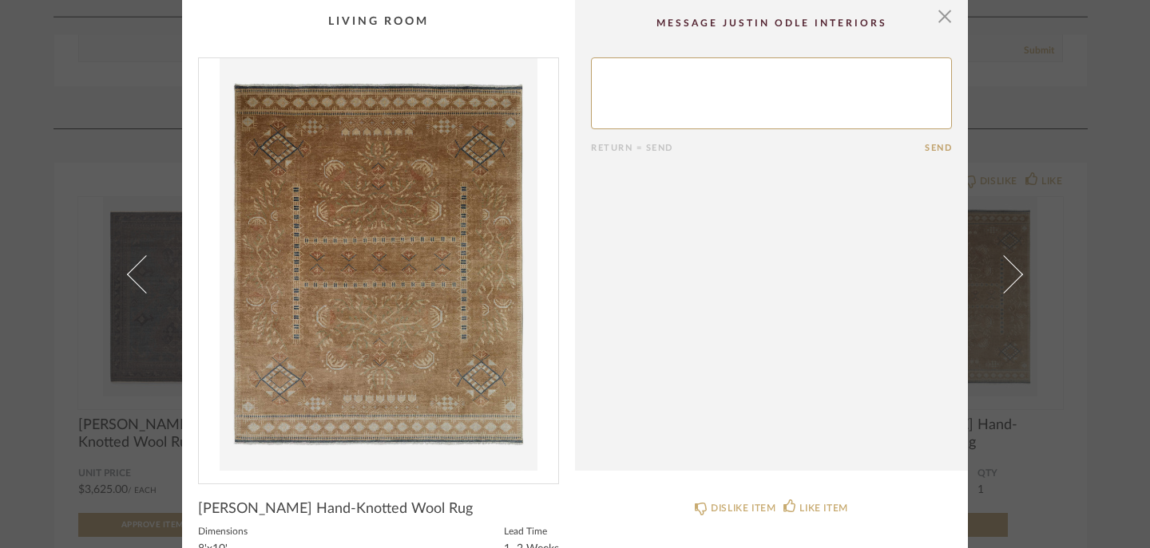
click at [101, 172] on div "× Return = Send Send Theda Hand-Knotted Wool Rug Dimensions 8'x10' Lead Time 1–…" at bounding box center [575, 274] width 1150 height 548
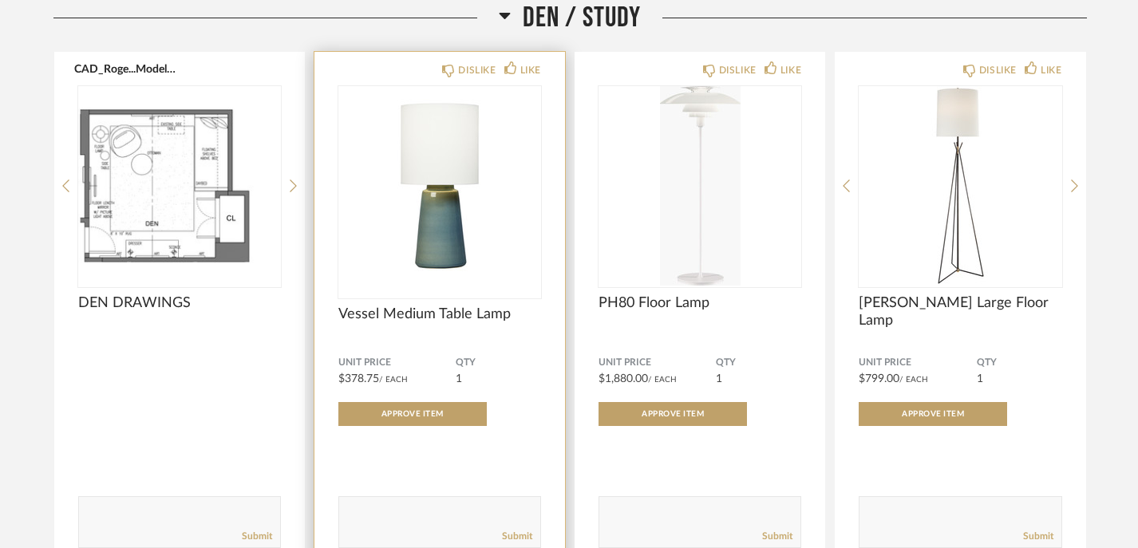
scroll to position [2651, 0]
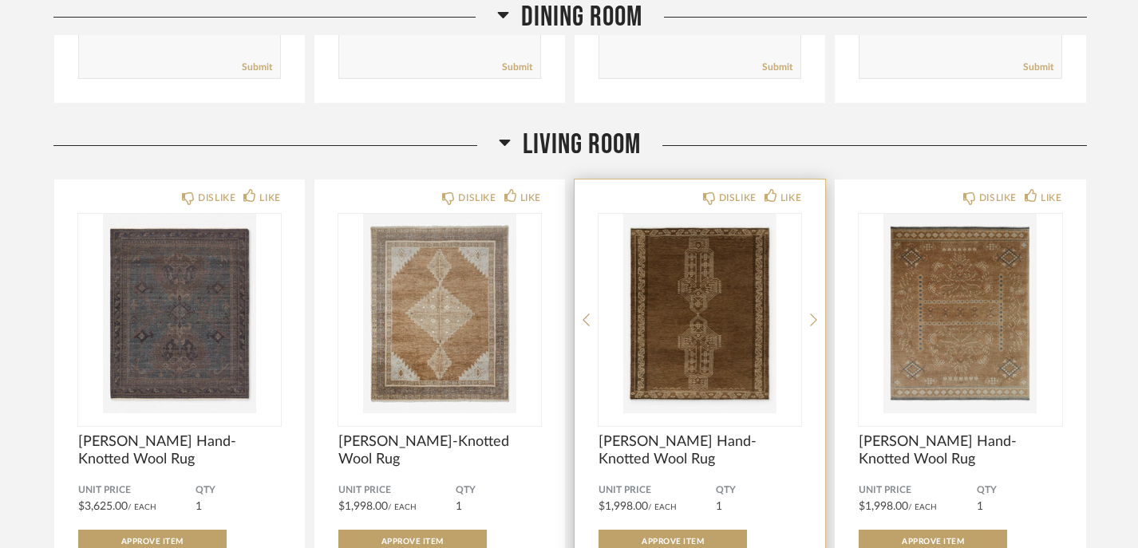
scroll to position [1888, 0]
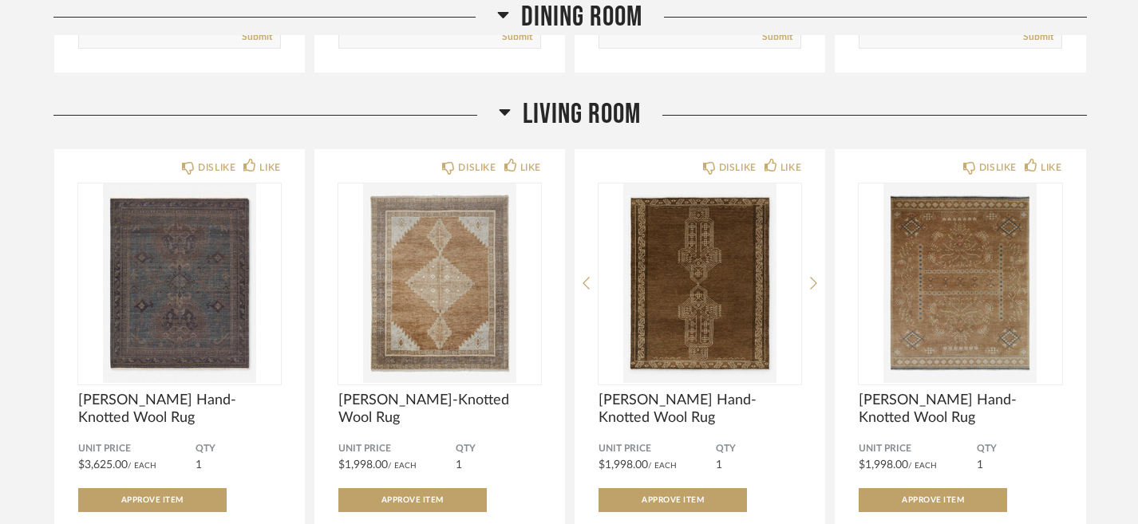
scroll to position [1922, 0]
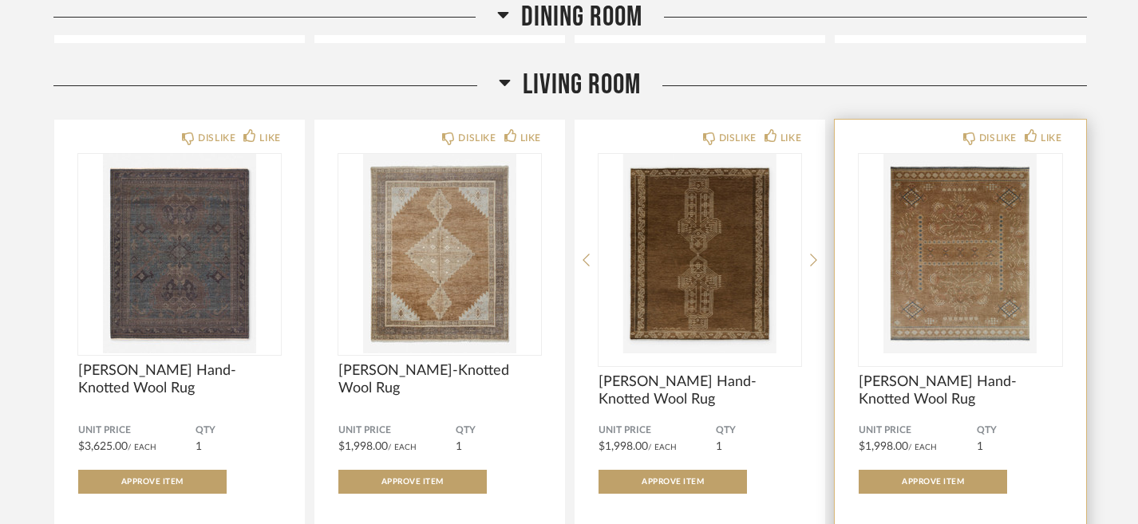
click at [946, 250] on img "0" at bounding box center [960, 254] width 203 height 200
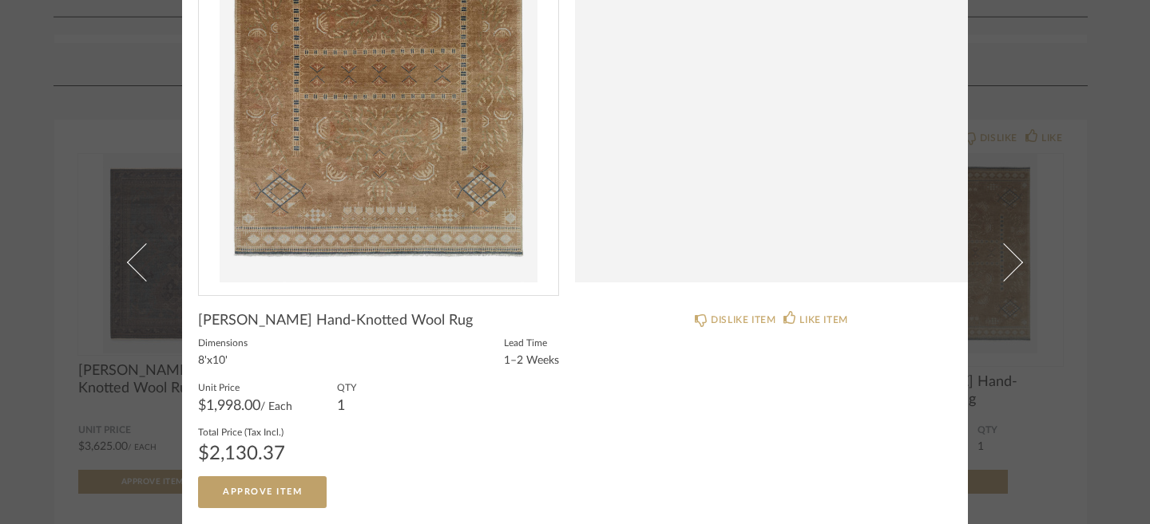
scroll to position [188, 0]
click at [1094, 383] on div "× Return = Send Send Theda Hand-Knotted Wool Rug Dimensions 8'x10' Lead Time 1–…" at bounding box center [575, 262] width 1150 height 524
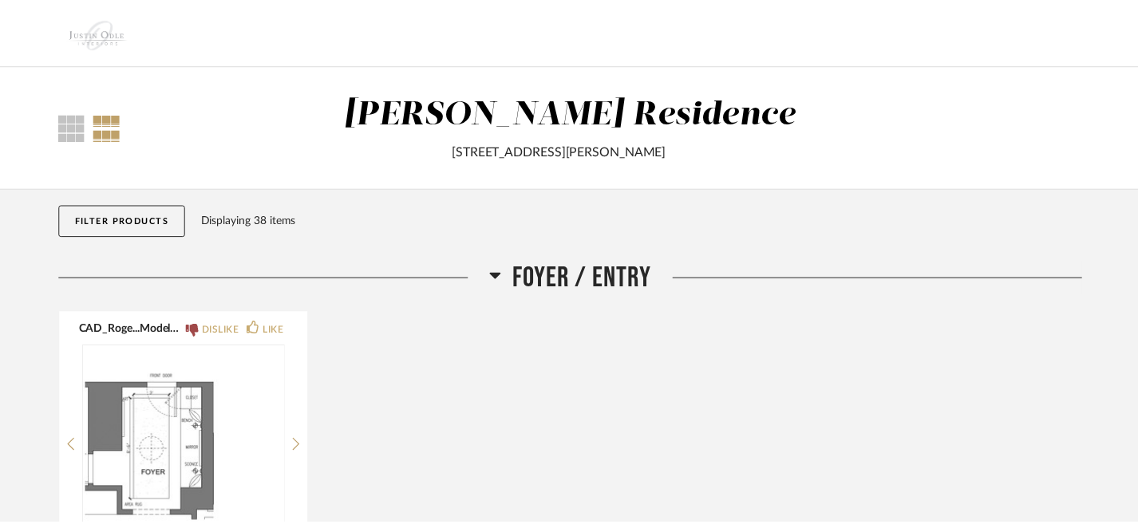
scroll to position [1922, 0]
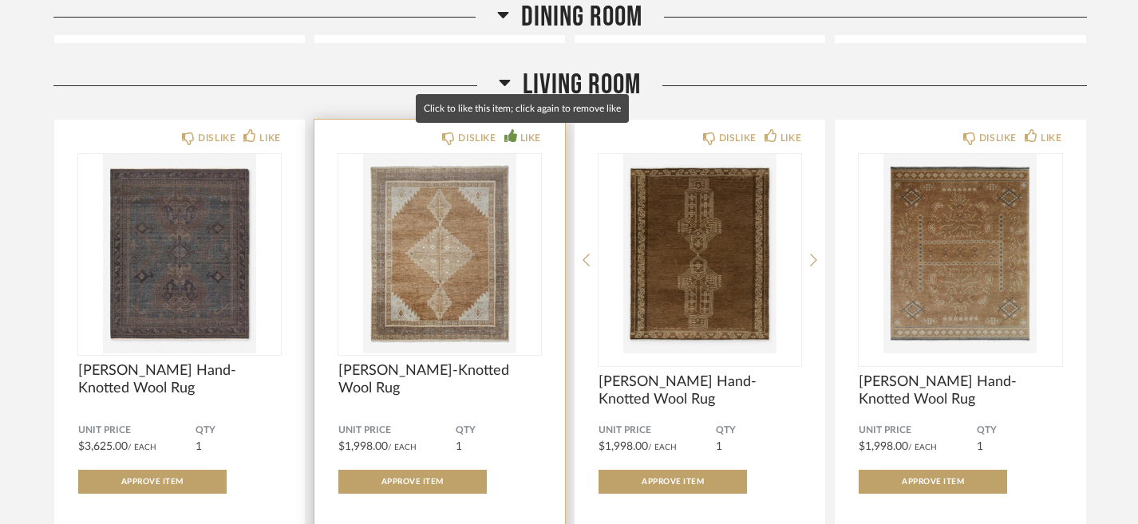
click at [521, 137] on div "LIKE" at bounding box center [530, 138] width 21 height 16
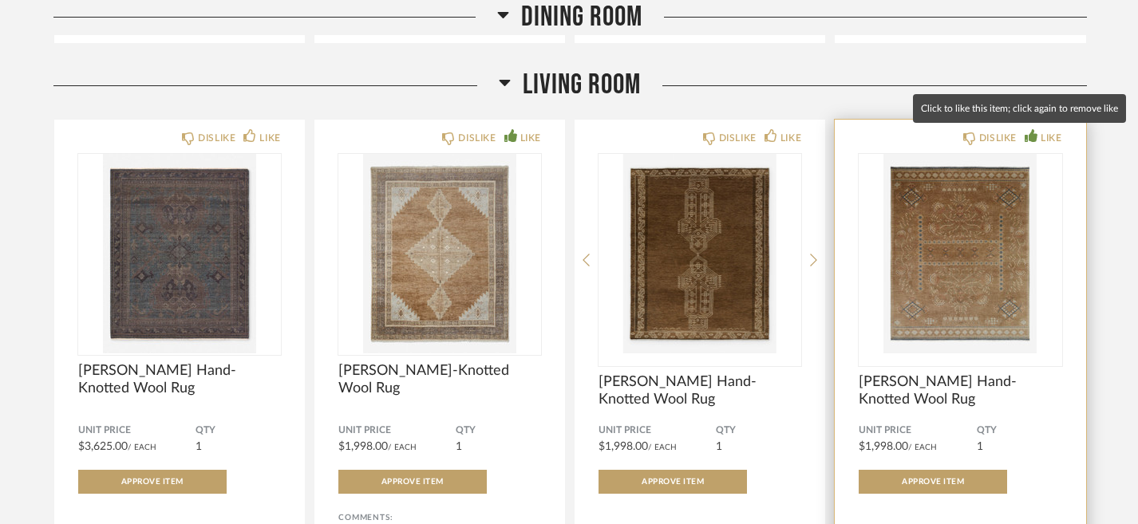
click at [1029, 131] on icon at bounding box center [1031, 135] width 13 height 13
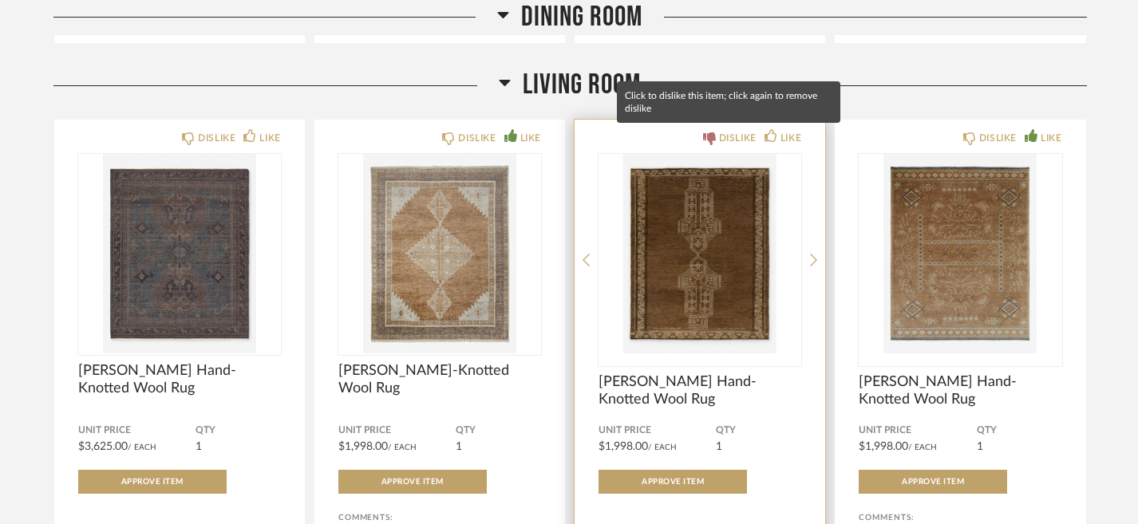
click at [712, 135] on icon at bounding box center [709, 139] width 13 height 13
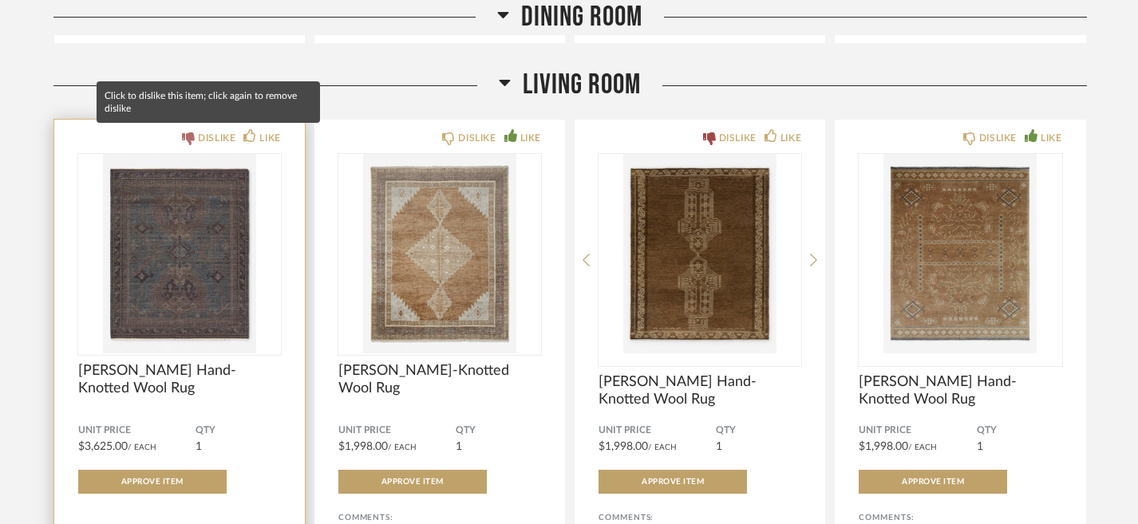
click at [192, 138] on icon at bounding box center [188, 139] width 13 height 13
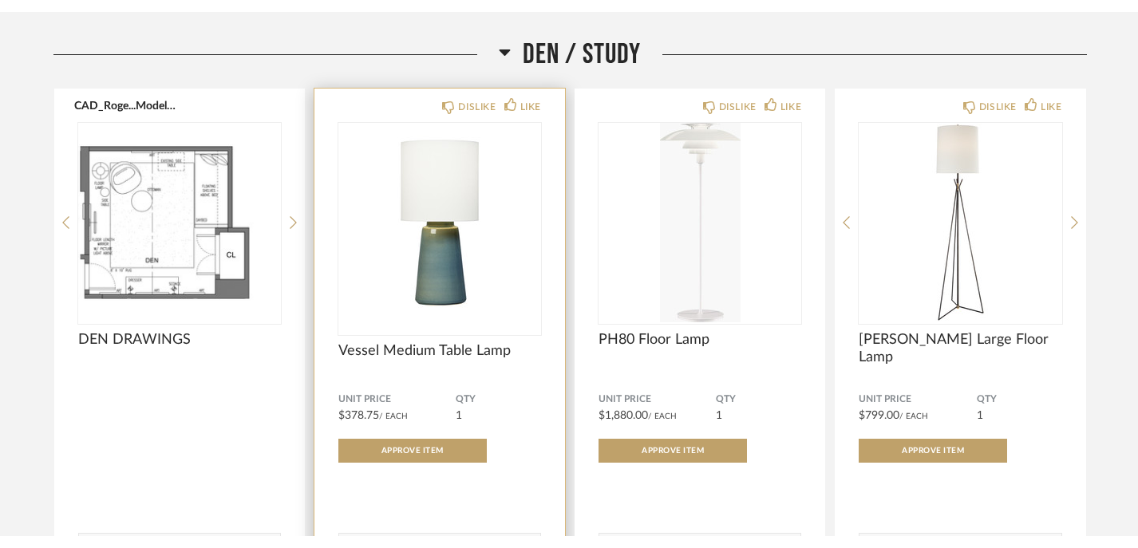
scroll to position [2604, 0]
